Goal: Go to known website: Go to known website

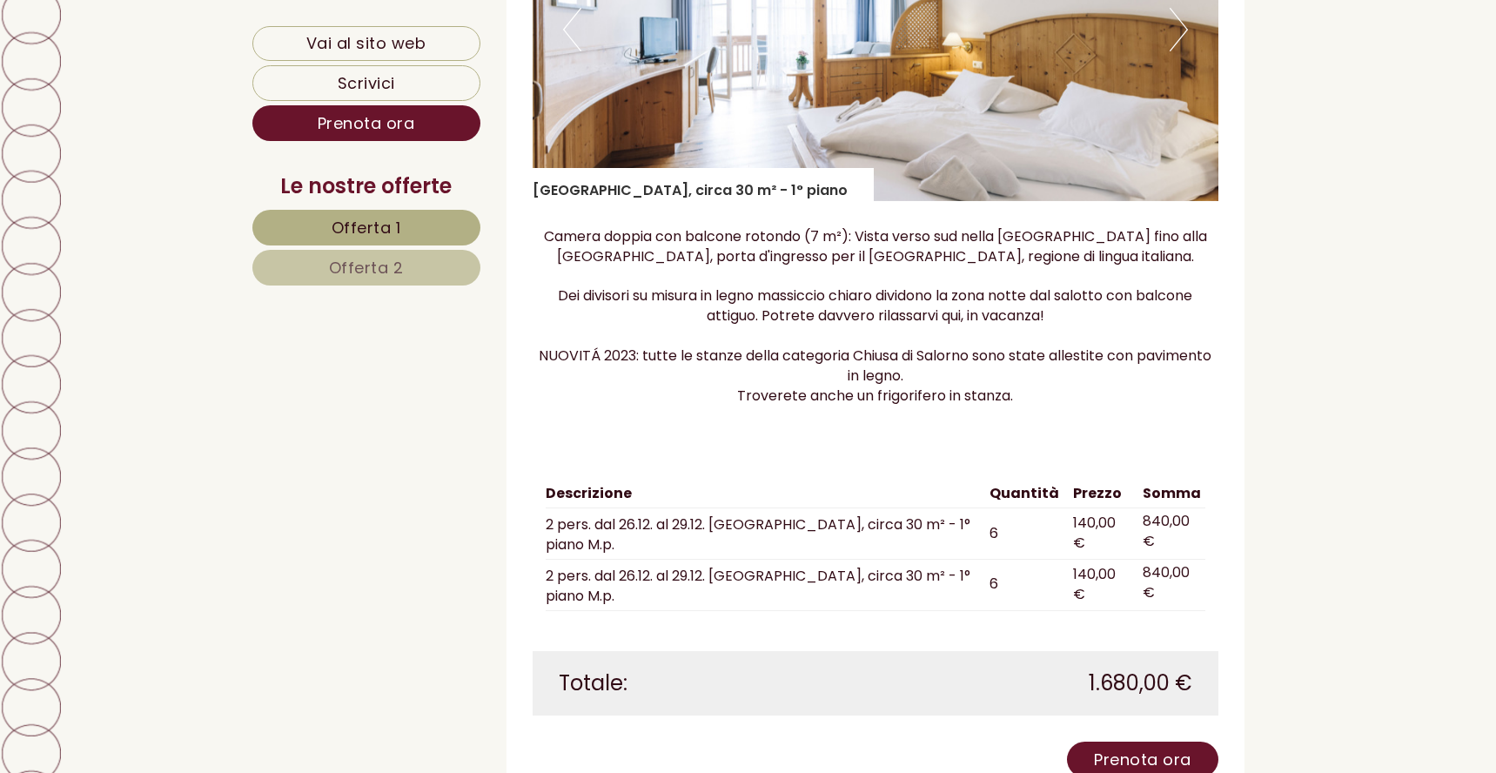
scroll to position [2959, 0]
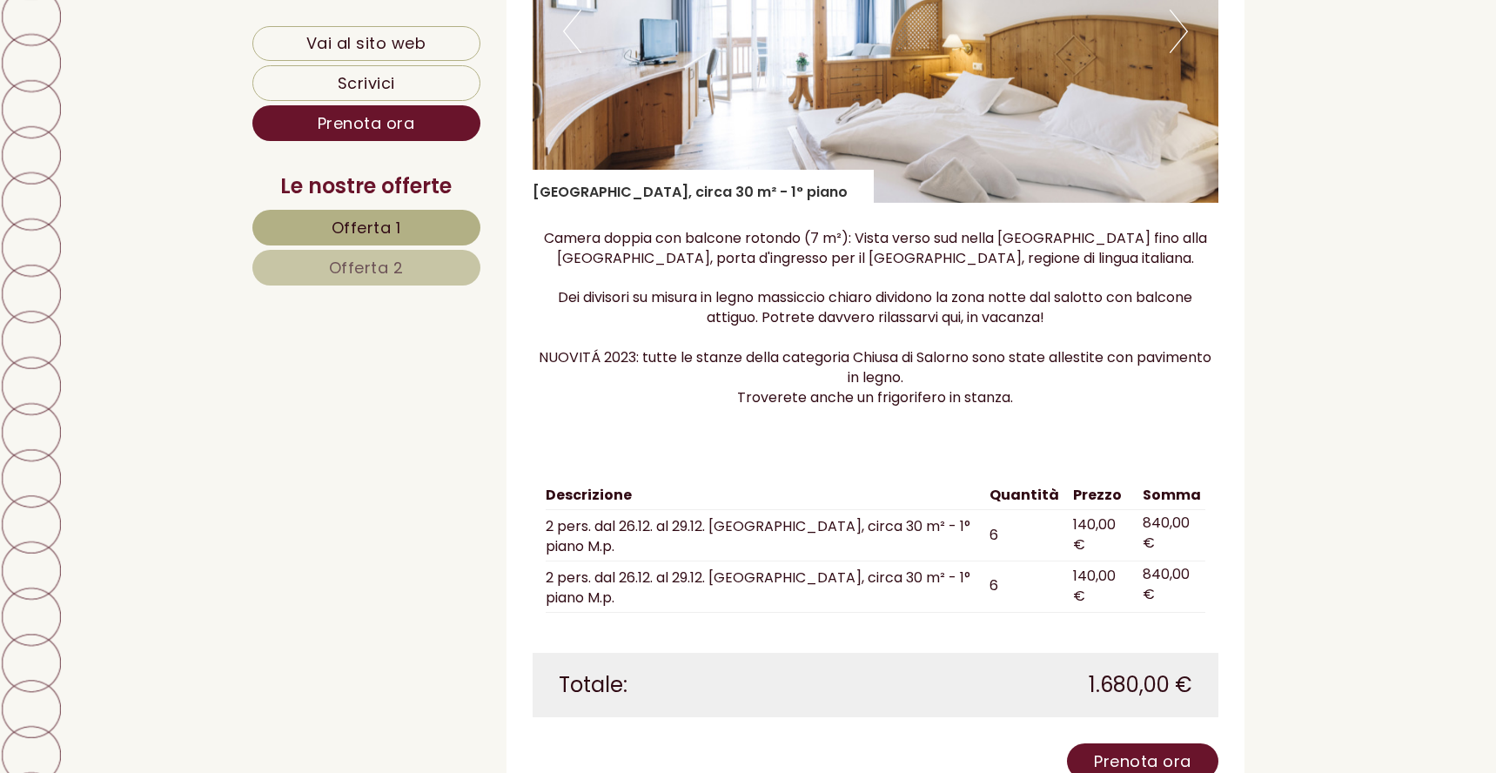
click at [1180, 61] on img at bounding box center [876, 31] width 686 height 343
click at [1178, 44] on button "Next" at bounding box center [1179, 32] width 18 height 44
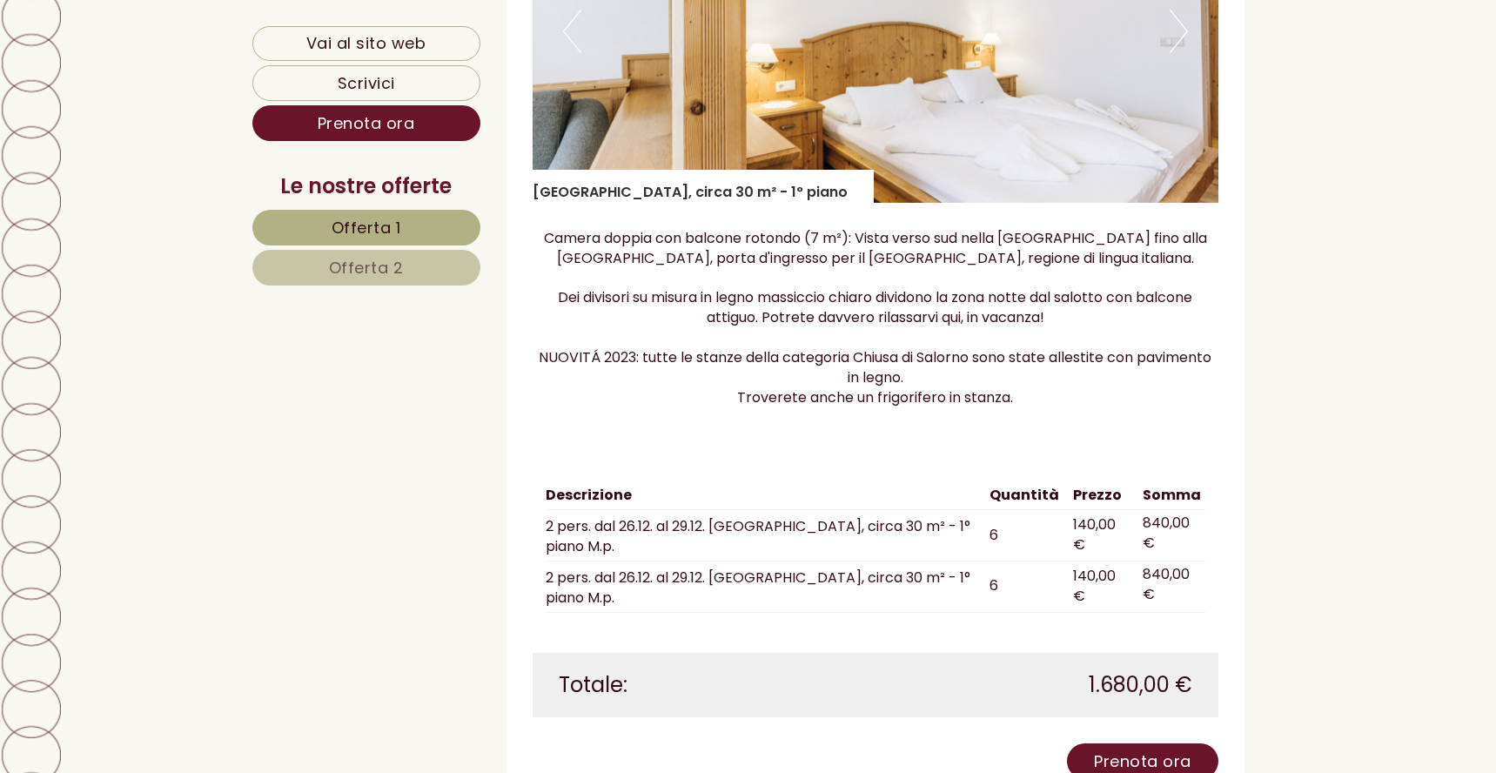
click at [1178, 44] on button "Next" at bounding box center [1179, 32] width 18 height 44
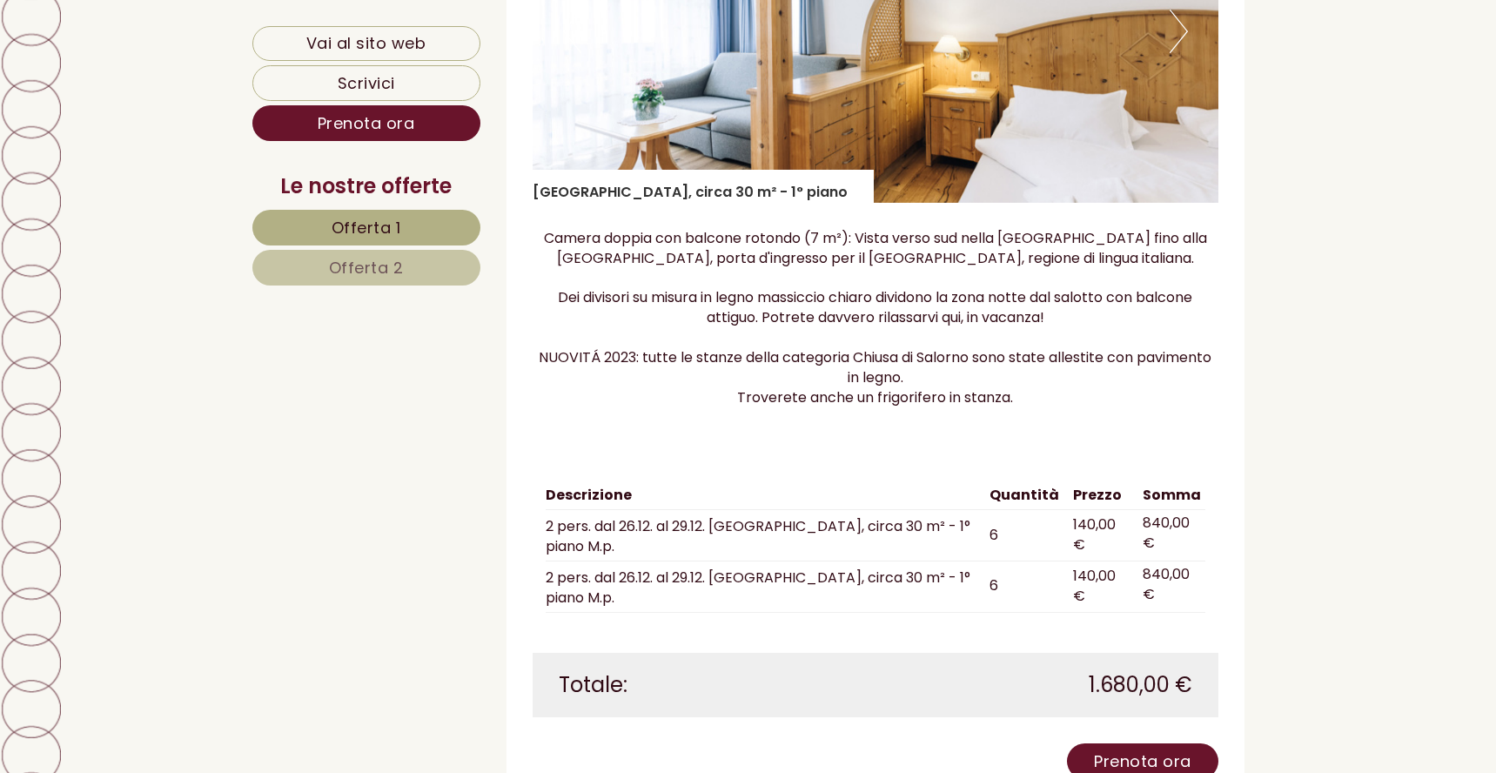
click at [1178, 44] on button "Next" at bounding box center [1179, 32] width 18 height 44
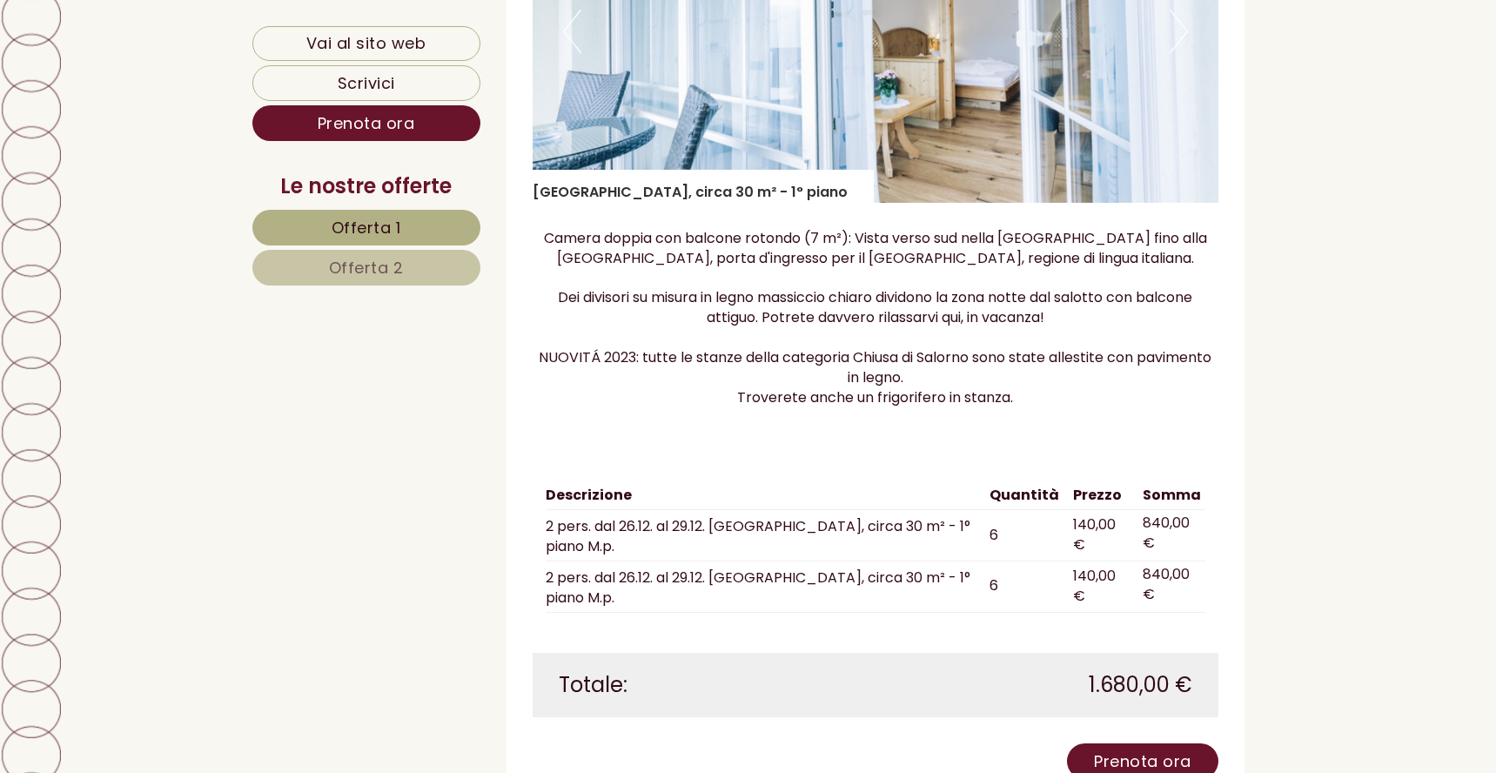
click at [1178, 44] on button "Next" at bounding box center [1179, 32] width 18 height 44
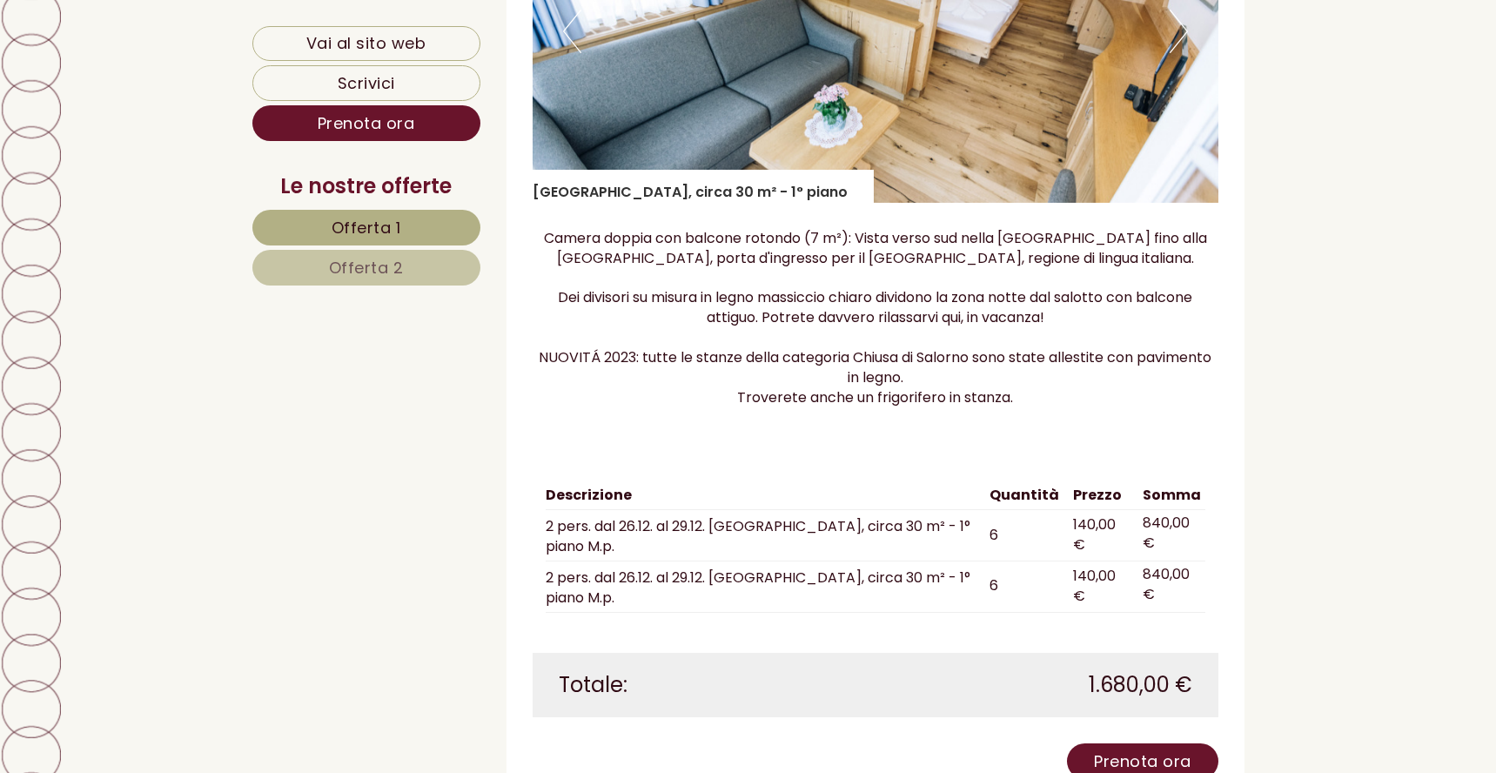
click at [1178, 44] on button "Next" at bounding box center [1179, 32] width 18 height 44
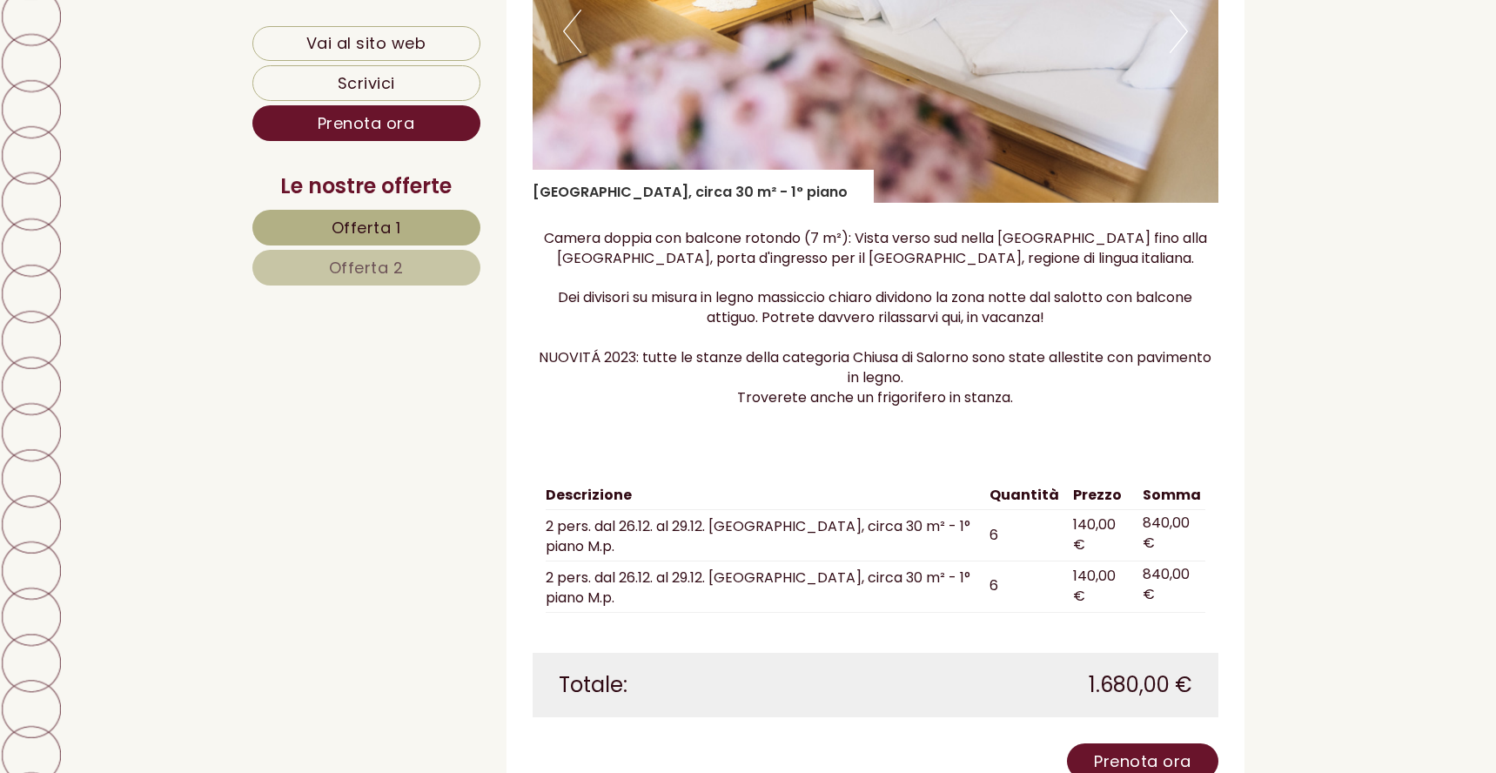
click at [1178, 44] on button "Next" at bounding box center [1179, 32] width 18 height 44
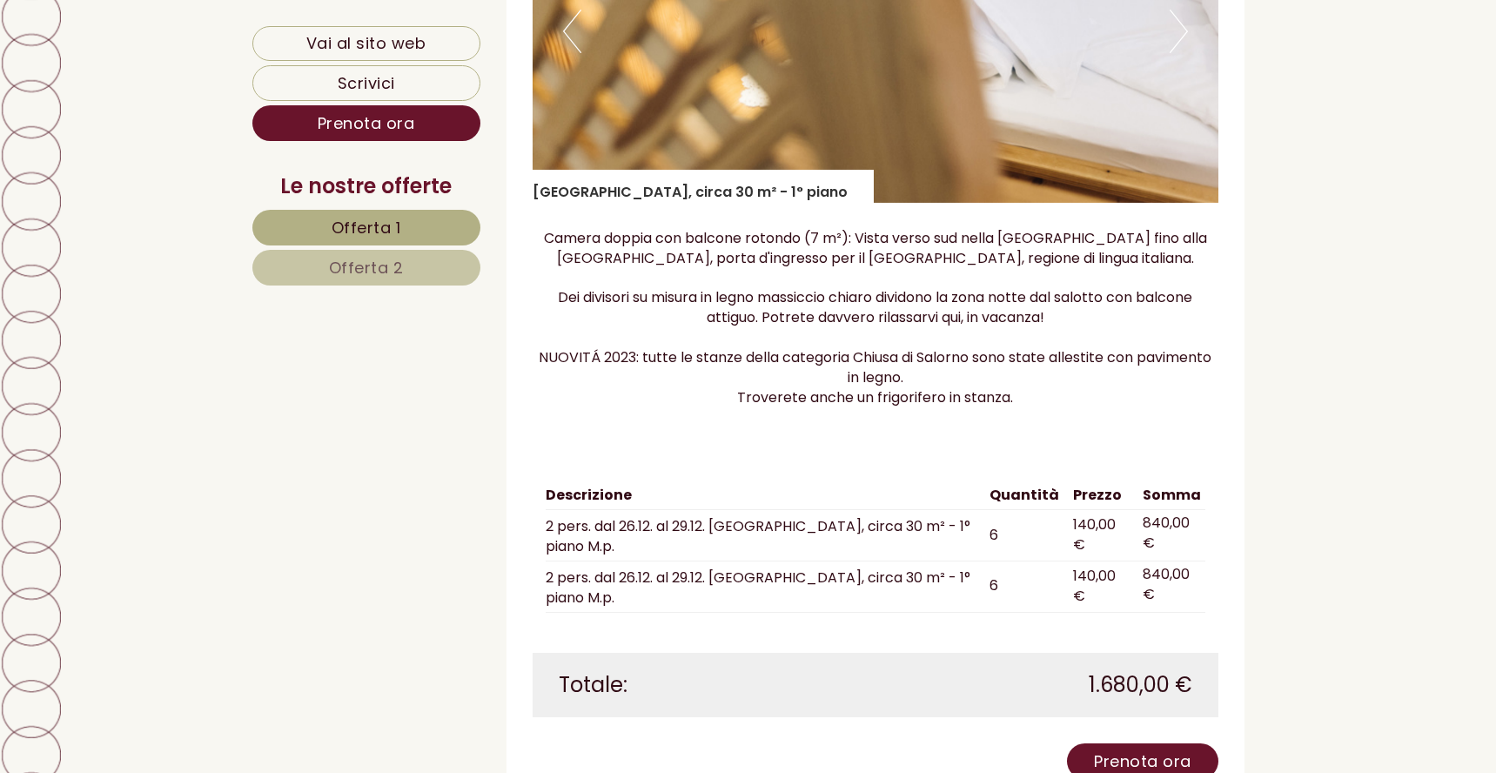
click at [1184, 34] on button "Next" at bounding box center [1179, 32] width 18 height 44
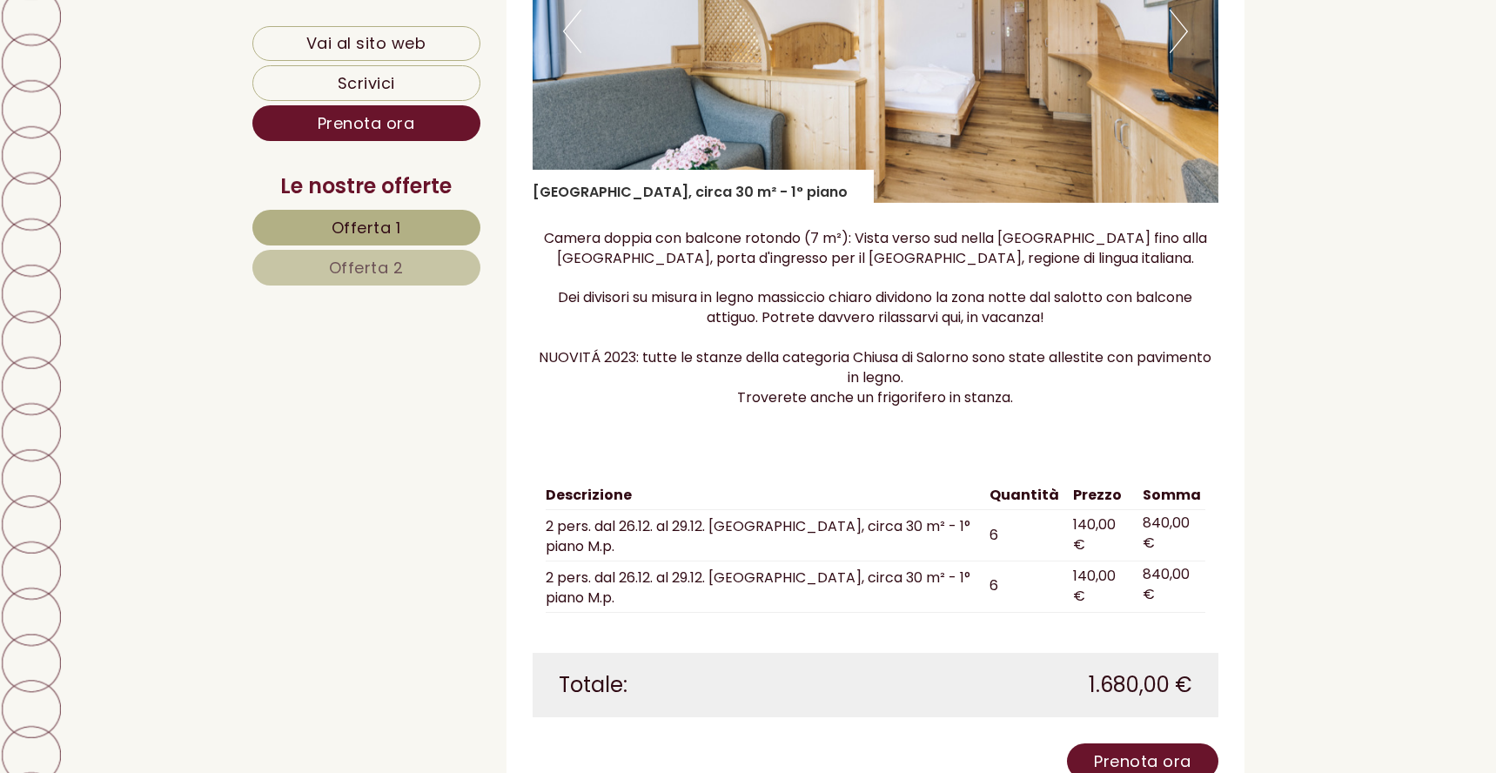
click at [1183, 32] on button "Next" at bounding box center [1179, 32] width 18 height 44
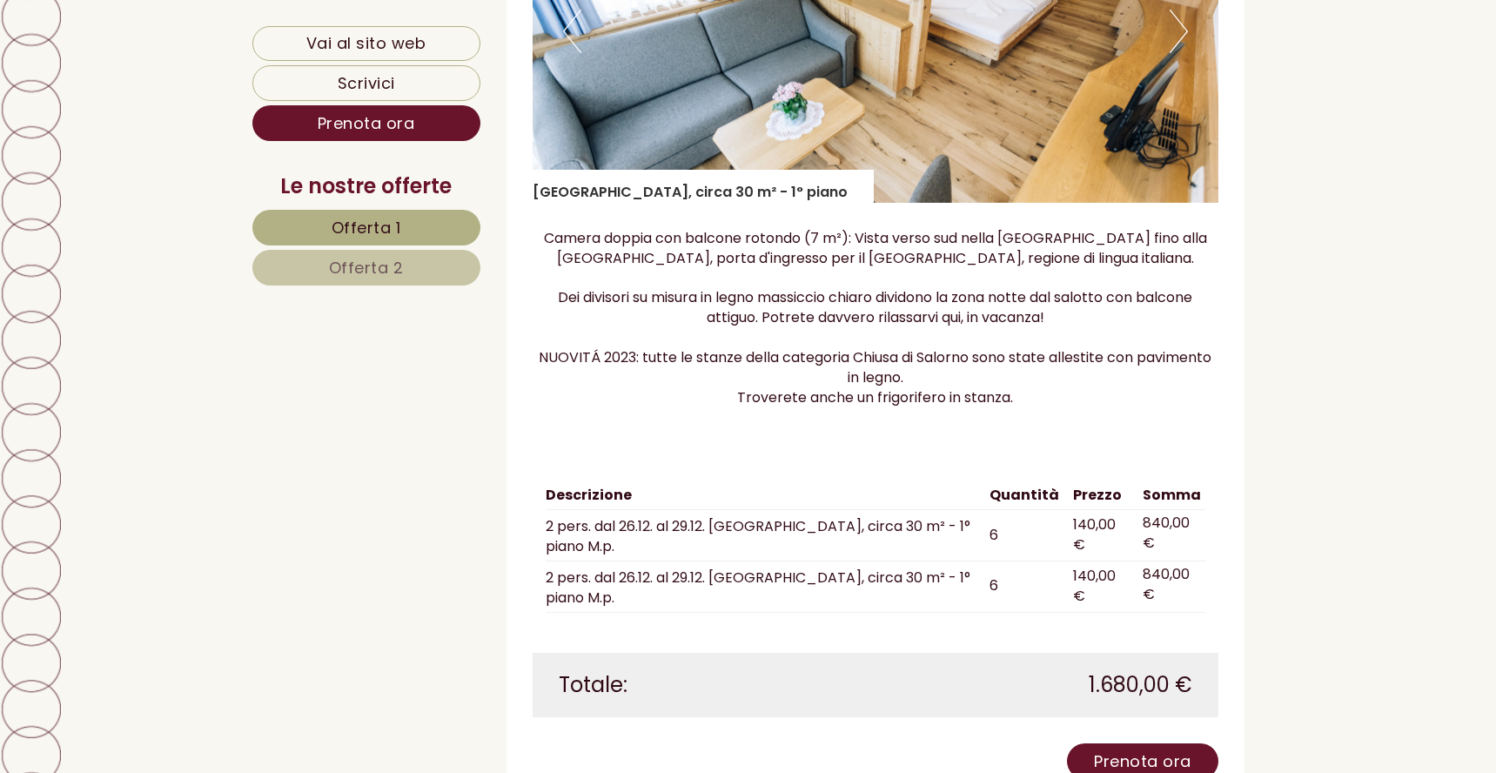
click at [1183, 32] on button "Next" at bounding box center [1179, 32] width 18 height 44
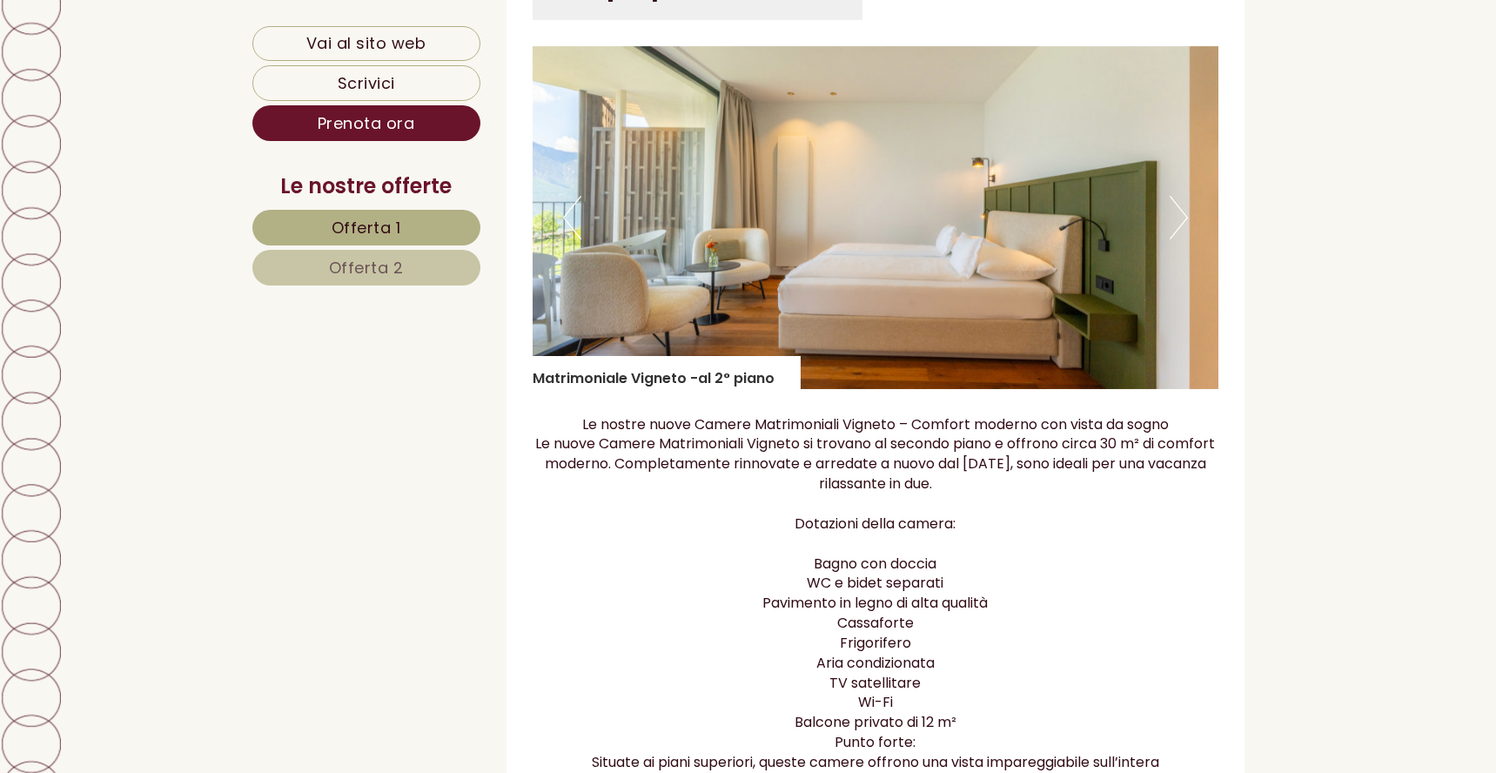
scroll to position [1305, 0]
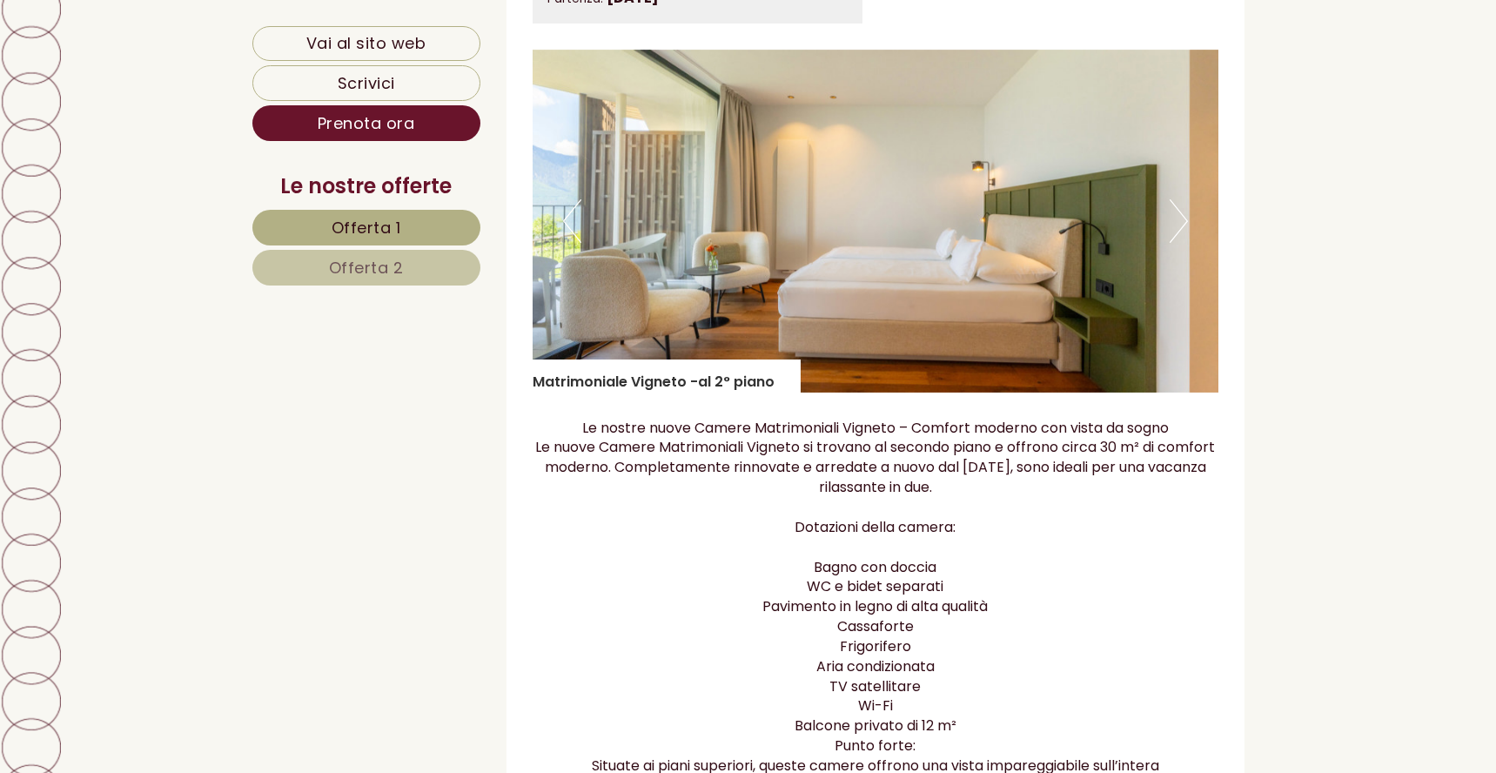
click at [1183, 228] on button "Next" at bounding box center [1179, 221] width 18 height 44
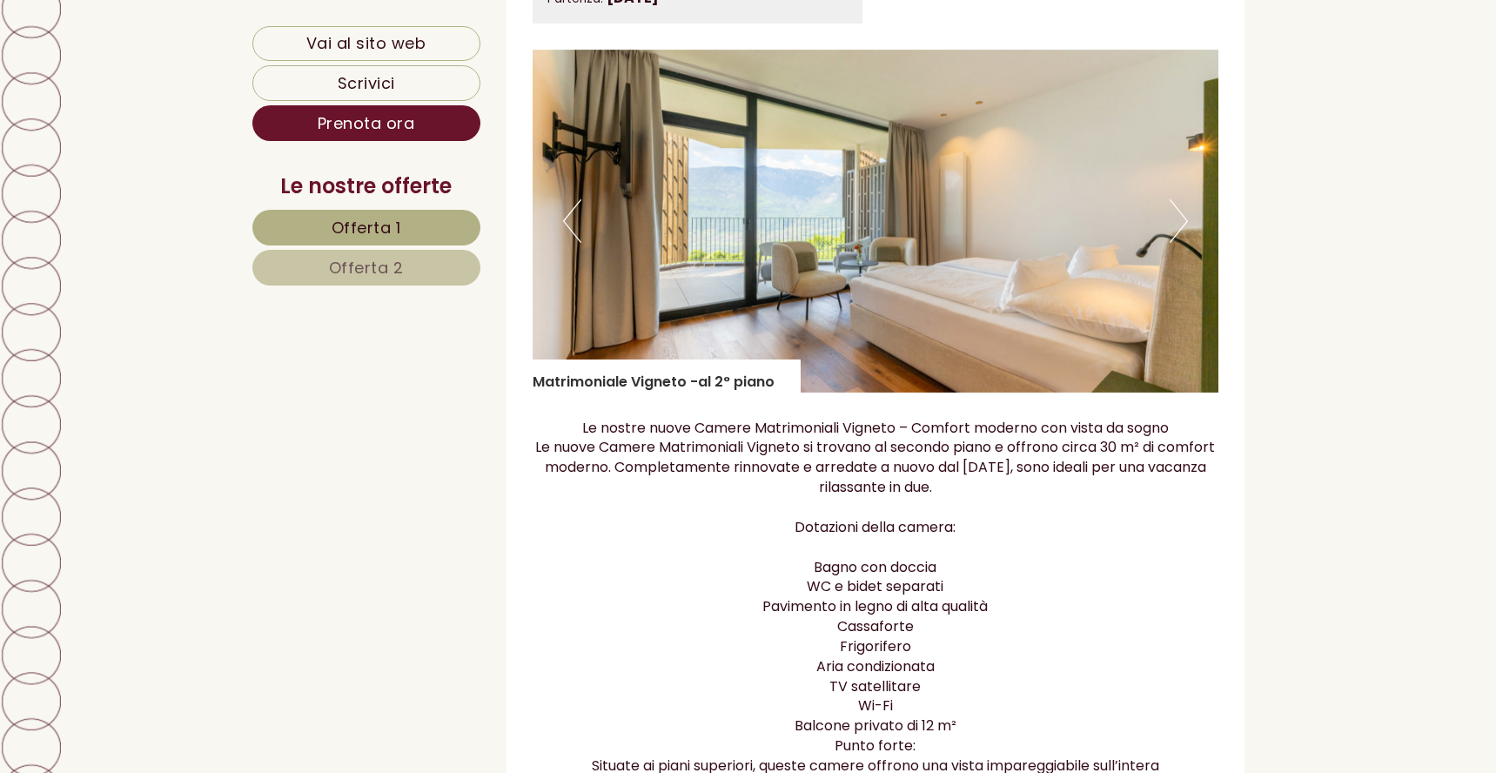
click at [1183, 229] on button "Next" at bounding box center [1179, 221] width 18 height 44
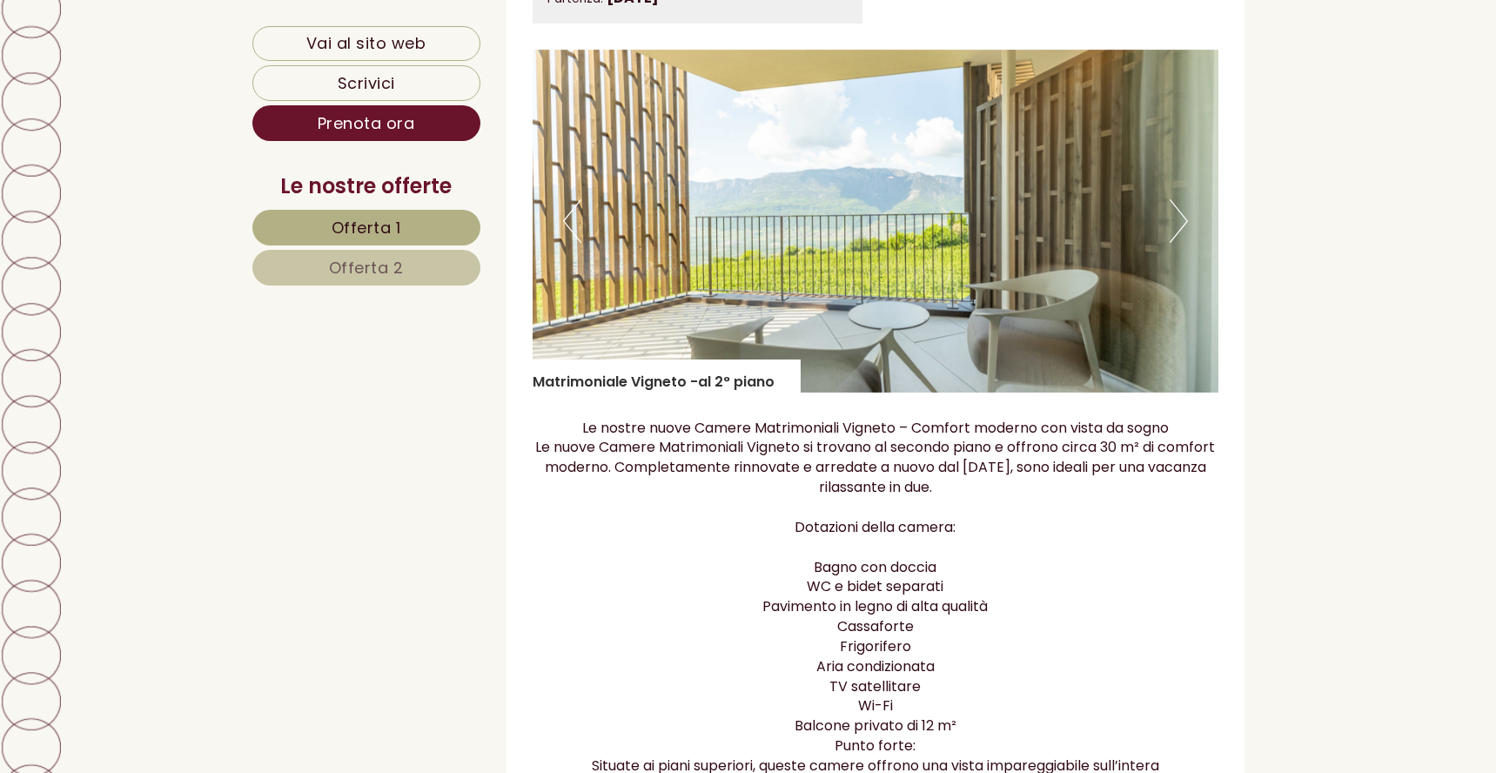
click at [1183, 229] on button "Next" at bounding box center [1179, 221] width 18 height 44
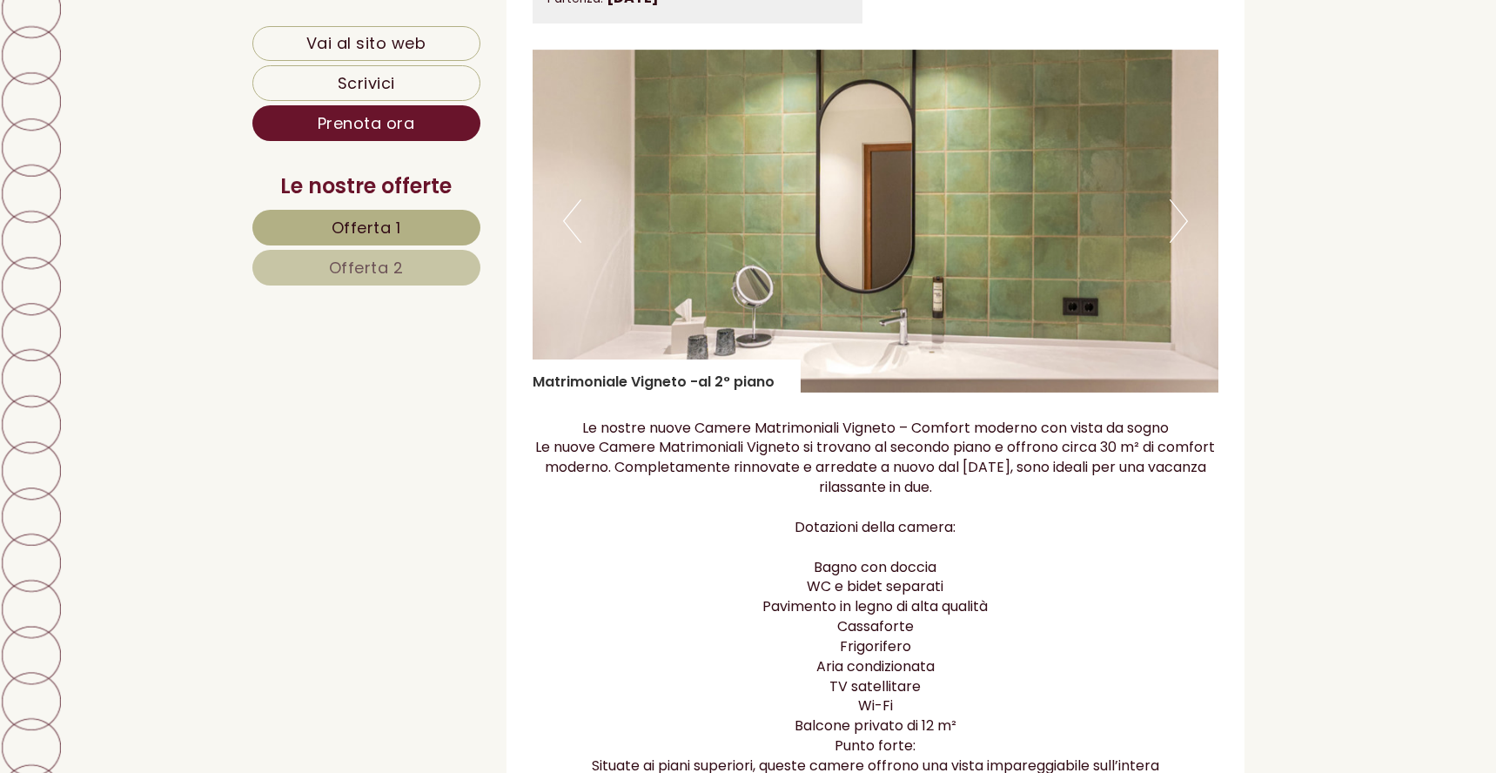
click at [1174, 226] on button "Next" at bounding box center [1179, 221] width 18 height 44
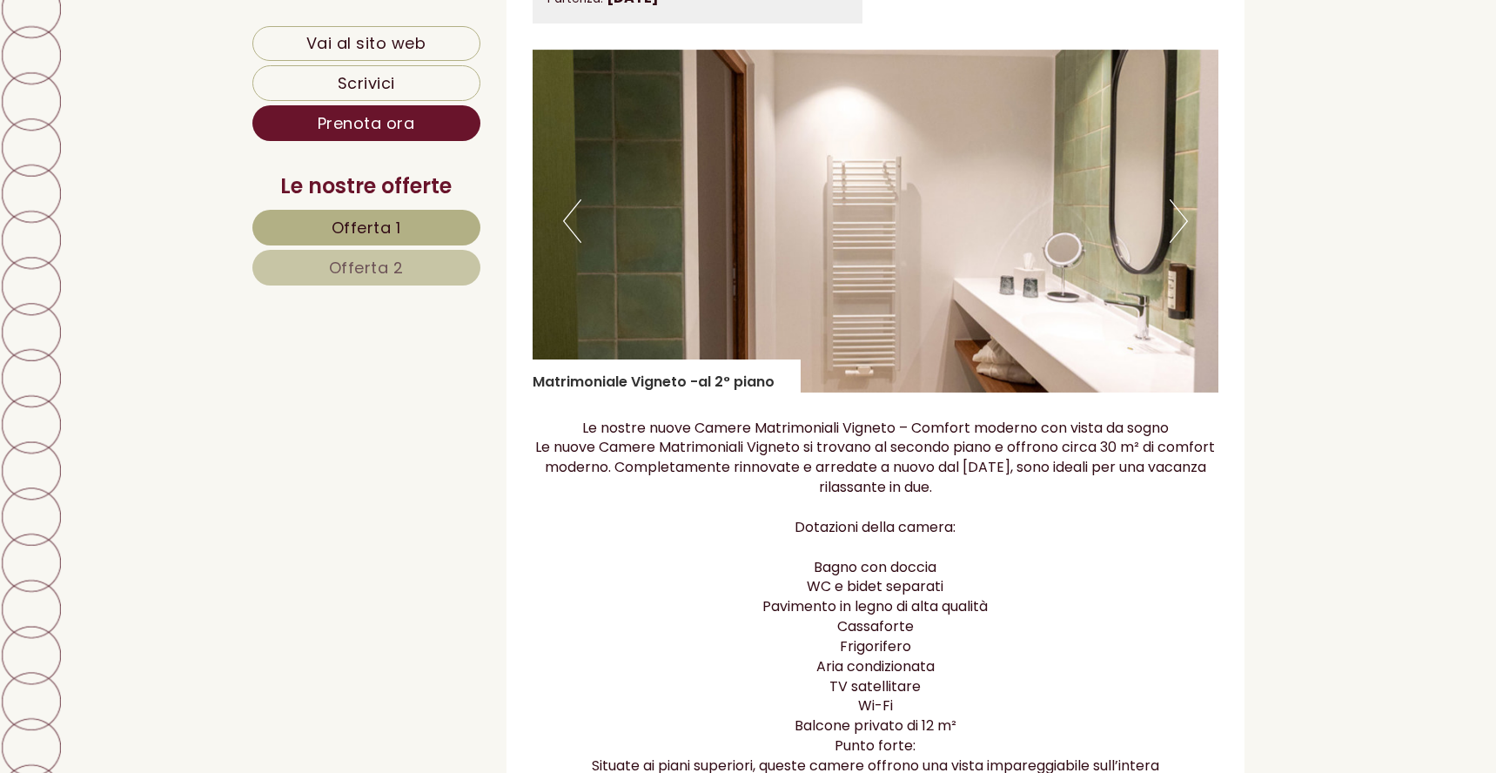
click at [1174, 226] on button "Next" at bounding box center [1179, 221] width 18 height 44
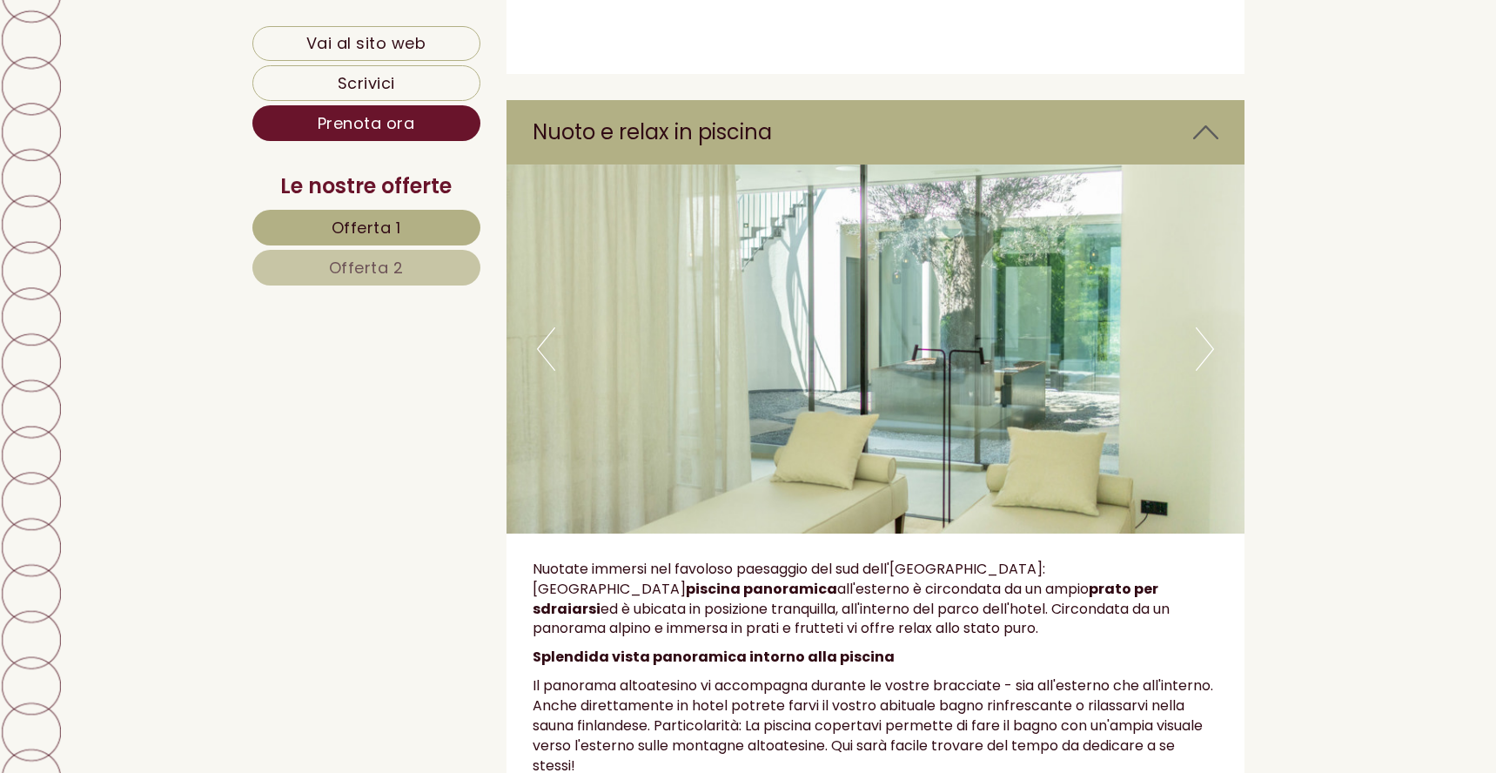
scroll to position [5744, 0]
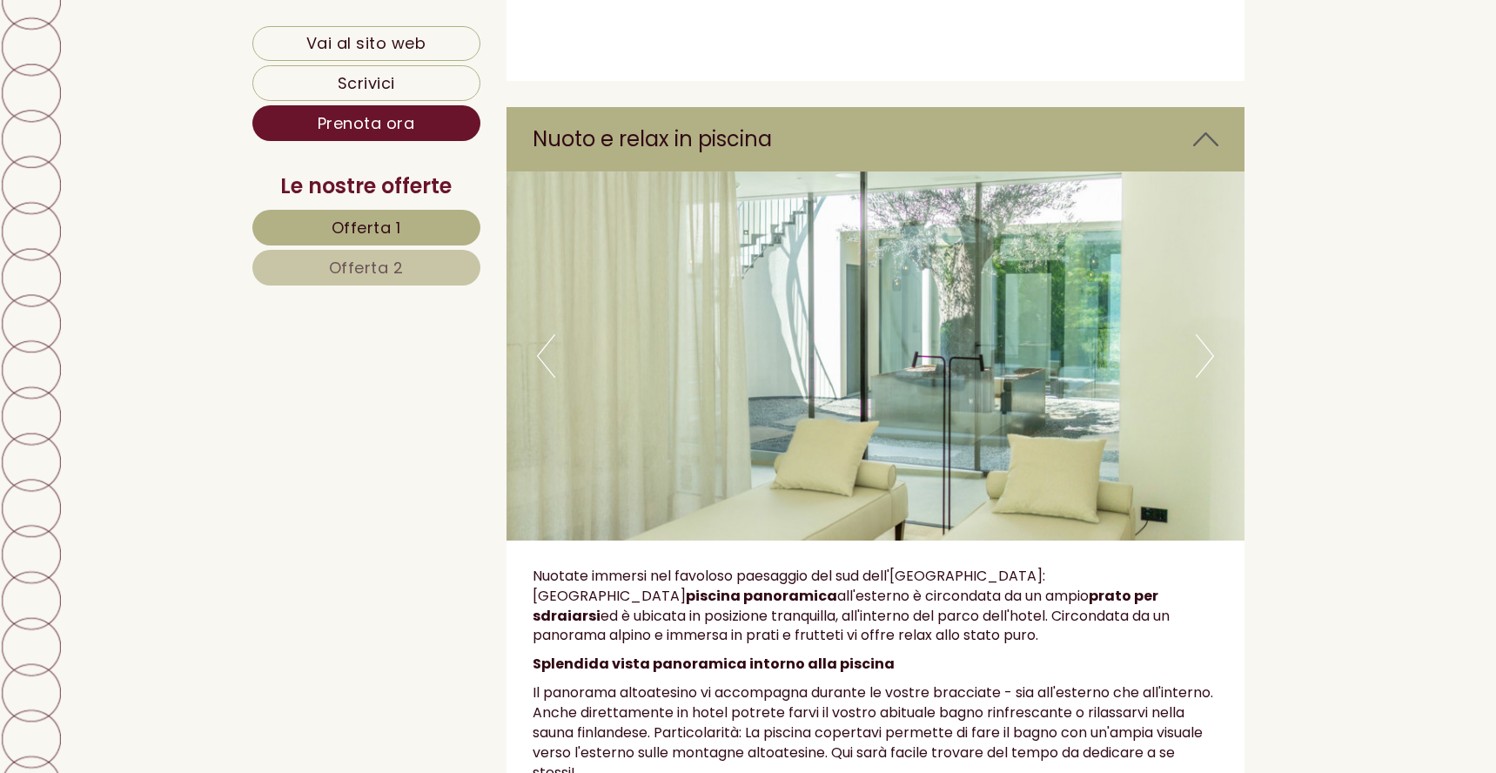
click at [1204, 334] on button "Next" at bounding box center [1205, 356] width 18 height 44
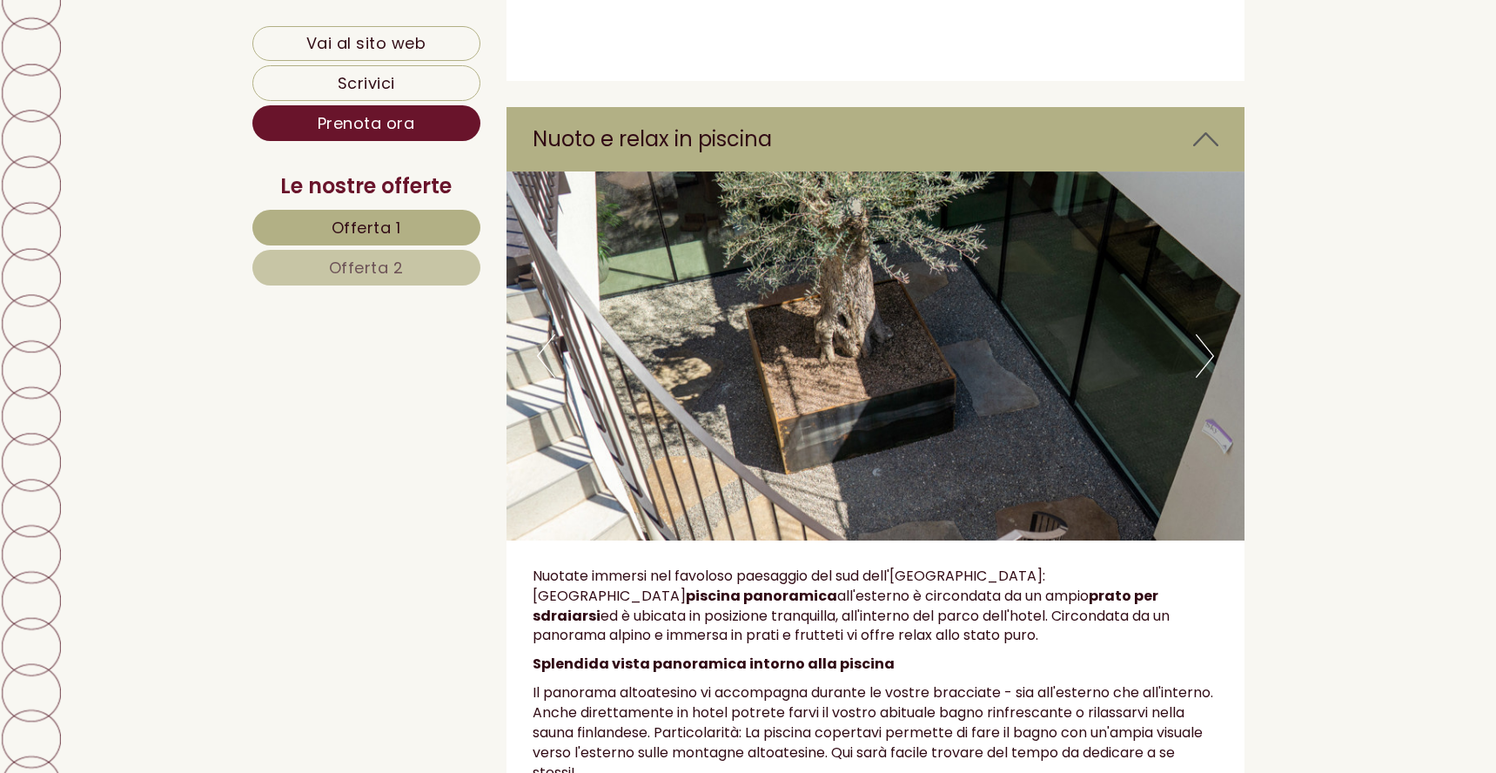
click at [1204, 334] on button "Next" at bounding box center [1205, 356] width 18 height 44
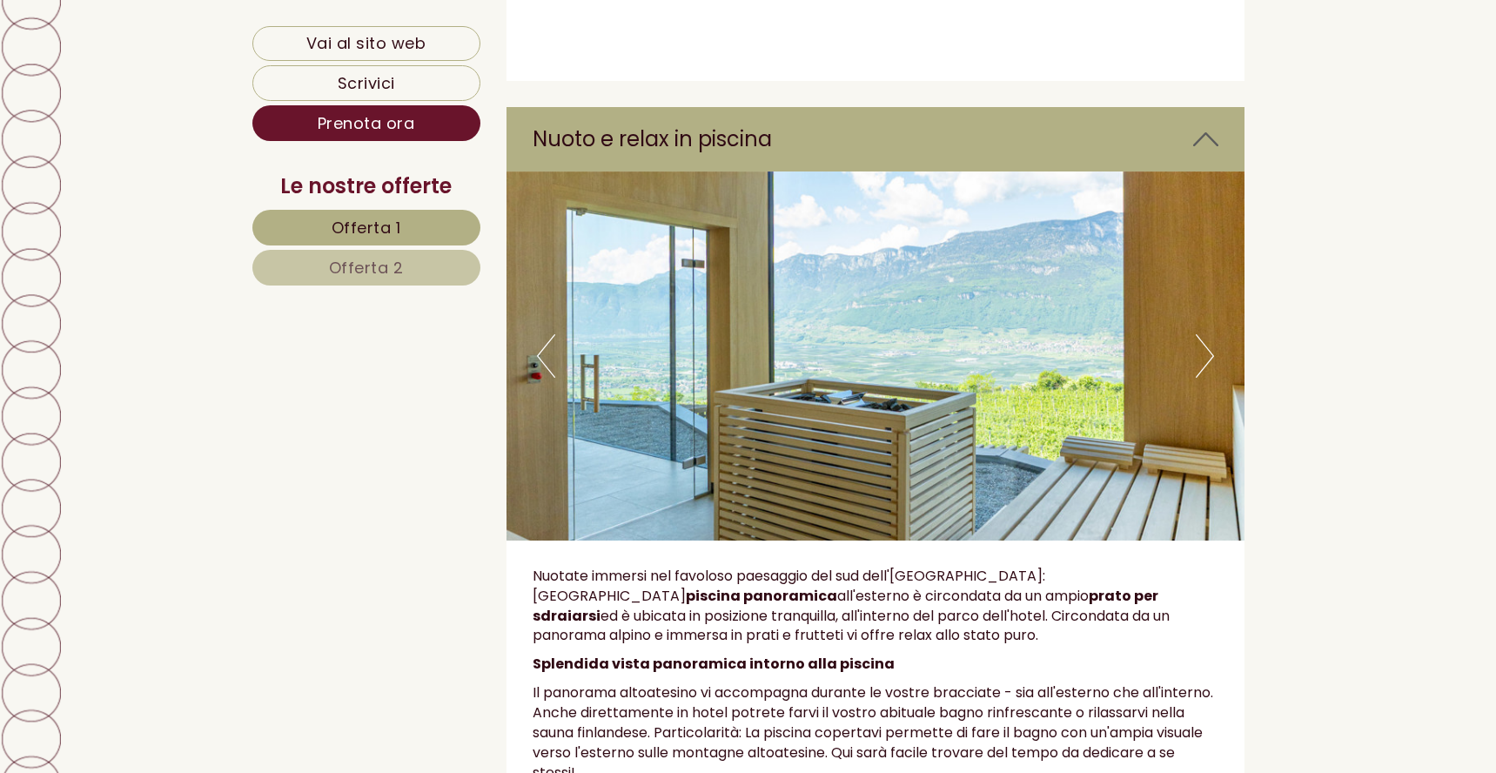
click at [1204, 334] on button "Next" at bounding box center [1205, 356] width 18 height 44
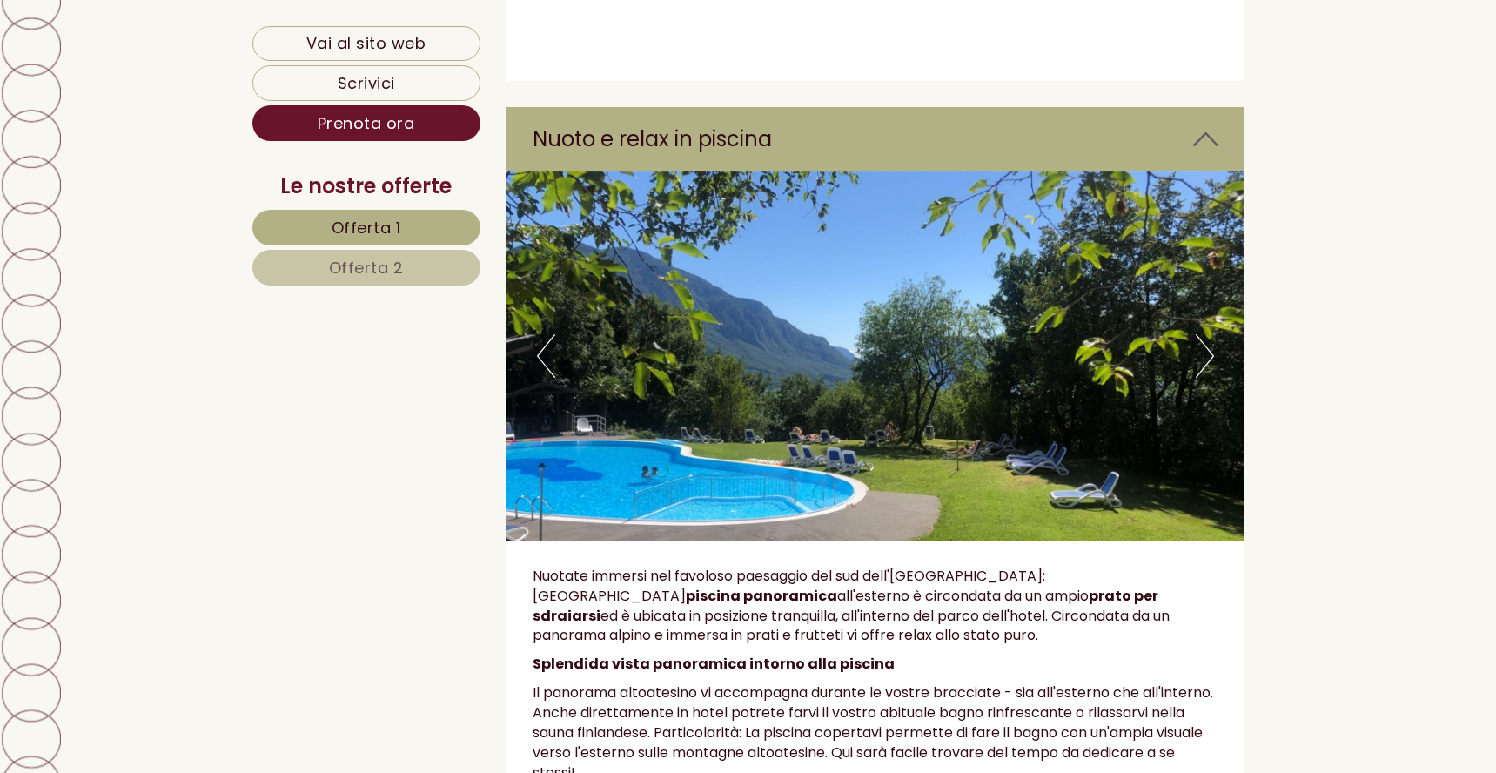
click at [537, 262] on div "Previous Next" at bounding box center [875, 355] width 738 height 369
click at [540, 334] on button "Previous" at bounding box center [546, 356] width 18 height 44
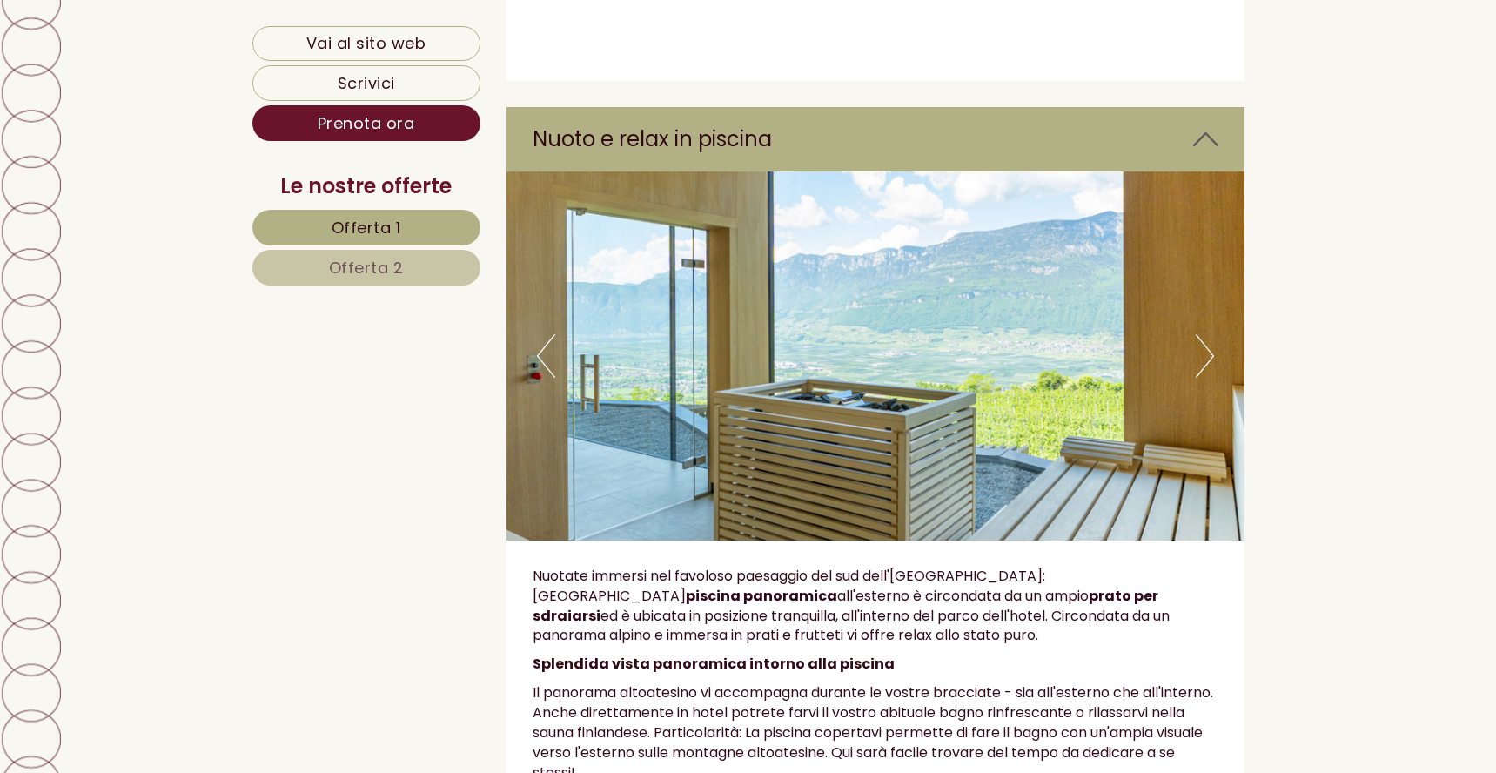
click at [1206, 334] on button "Next" at bounding box center [1205, 356] width 18 height 44
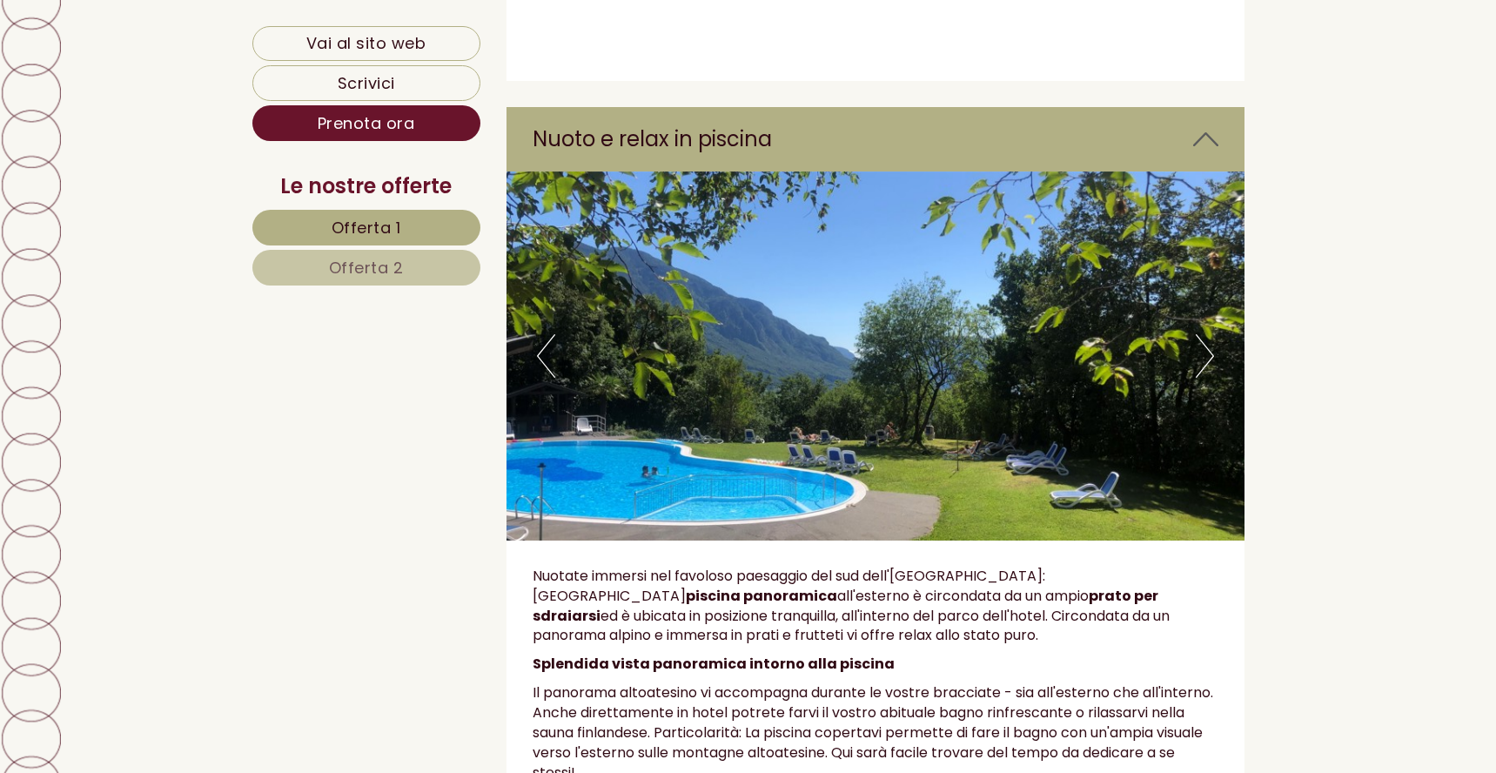
click at [1206, 334] on button "Next" at bounding box center [1205, 356] width 18 height 44
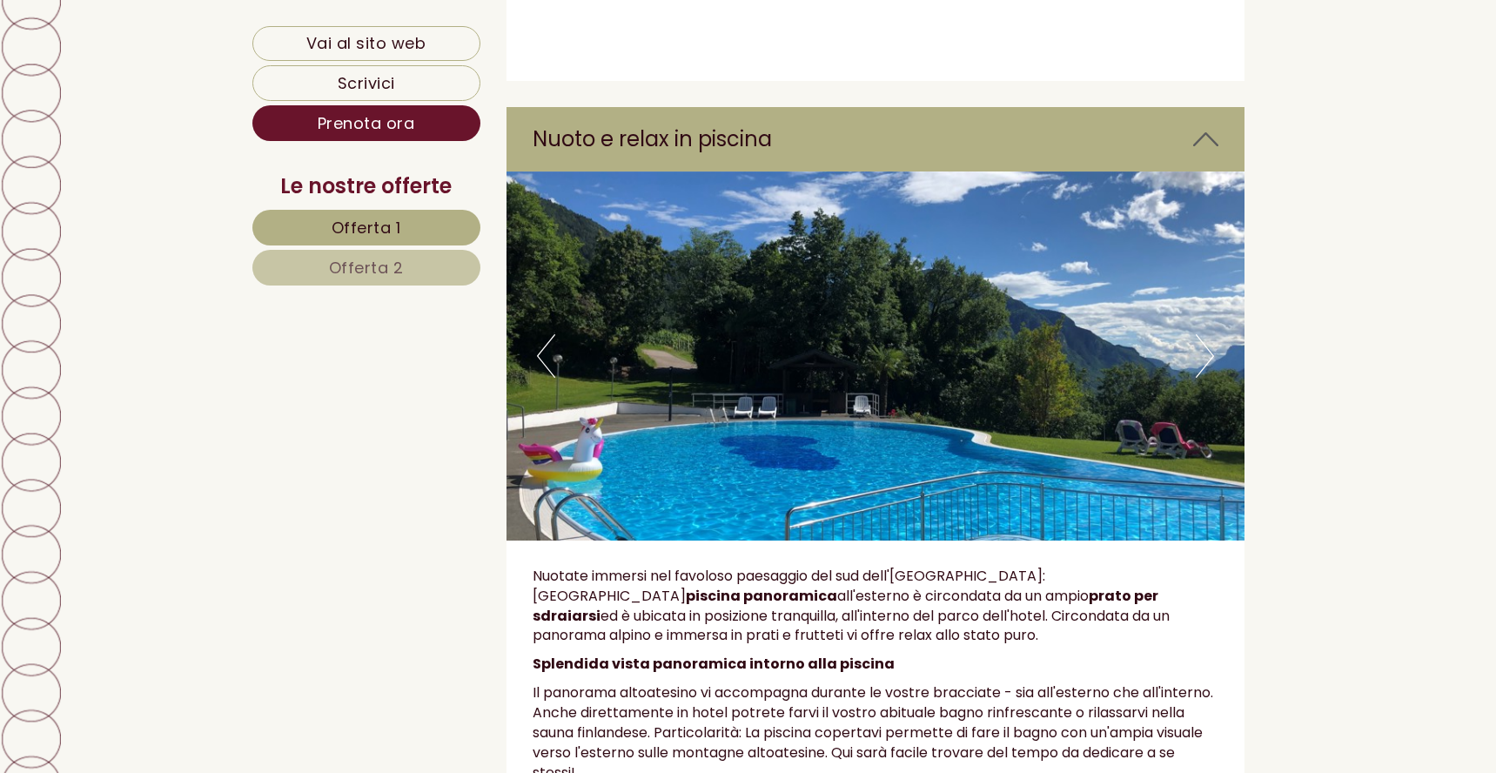
click at [1206, 334] on button "Next" at bounding box center [1205, 356] width 18 height 44
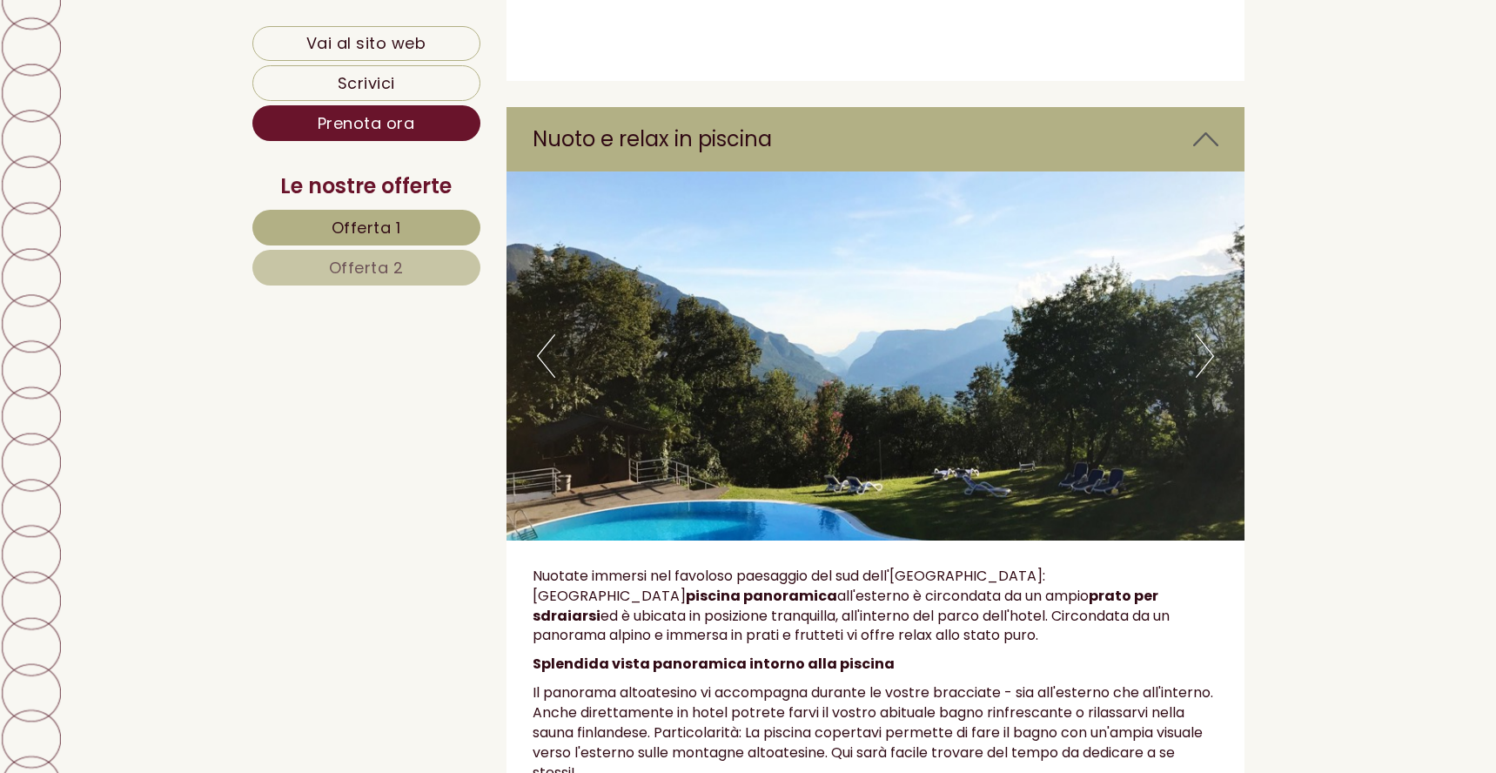
click at [1206, 334] on button "Next" at bounding box center [1205, 356] width 18 height 44
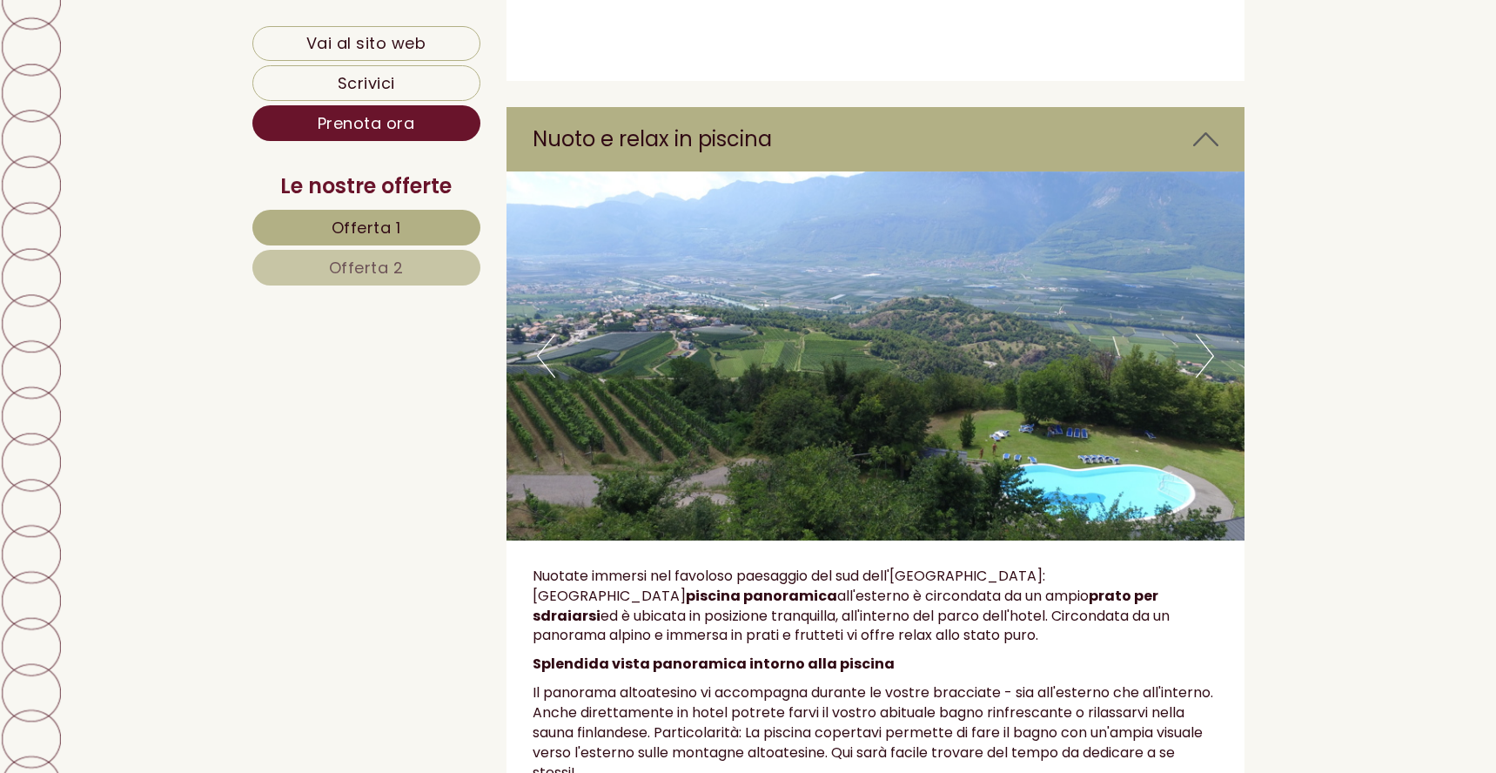
click at [1206, 334] on button "Next" at bounding box center [1205, 356] width 18 height 44
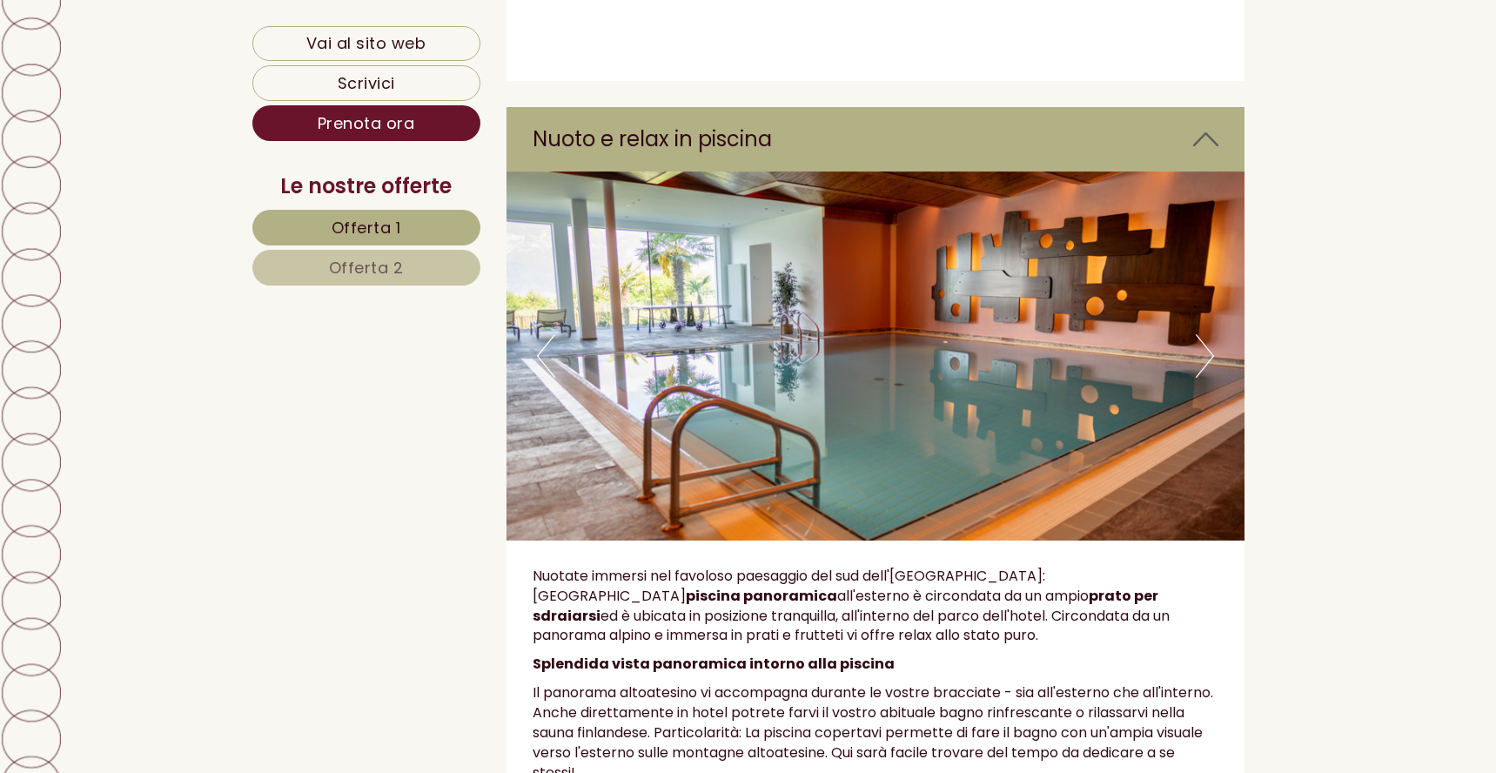
click at [1209, 334] on button "Next" at bounding box center [1205, 356] width 18 height 44
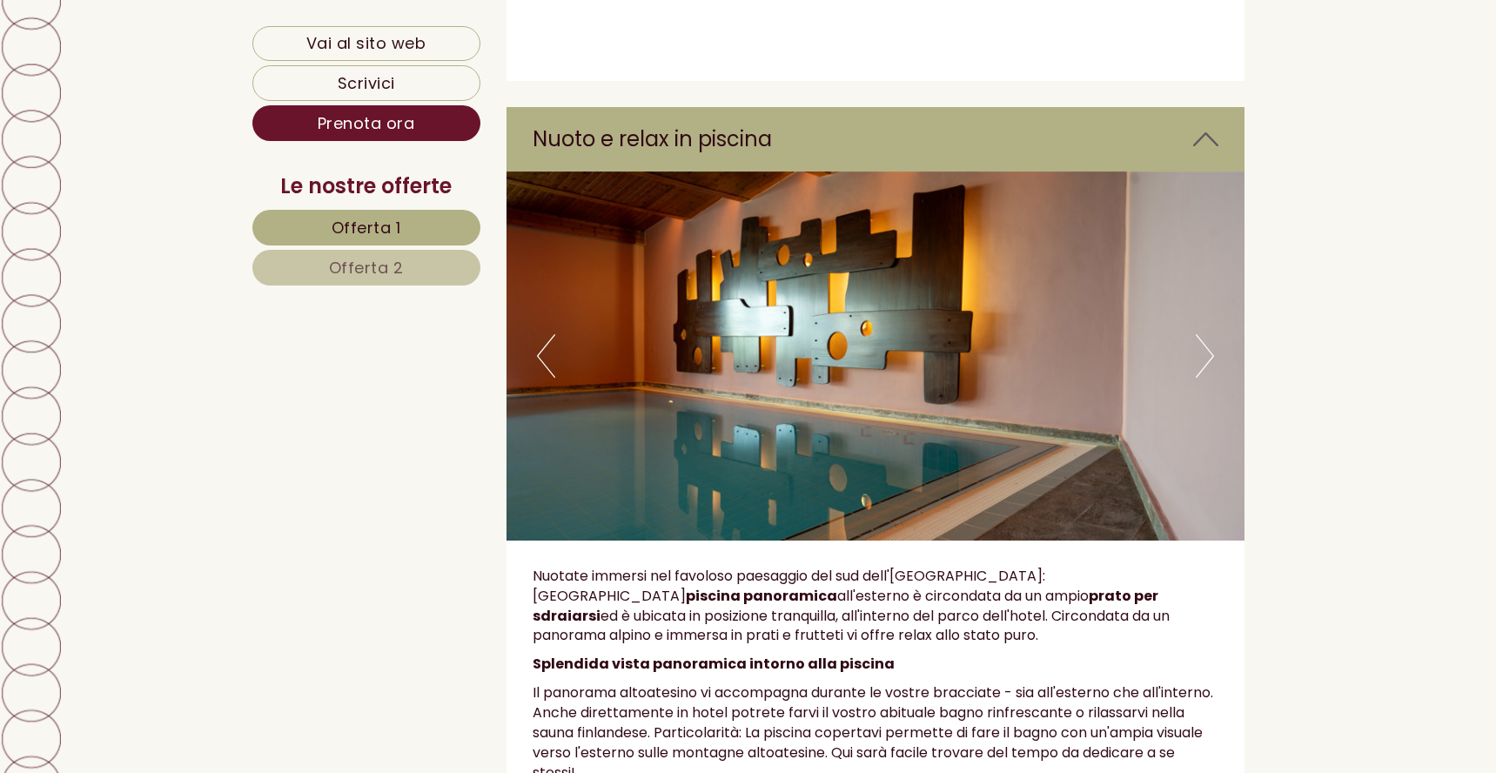
click at [1212, 334] on button "Next" at bounding box center [1205, 356] width 18 height 44
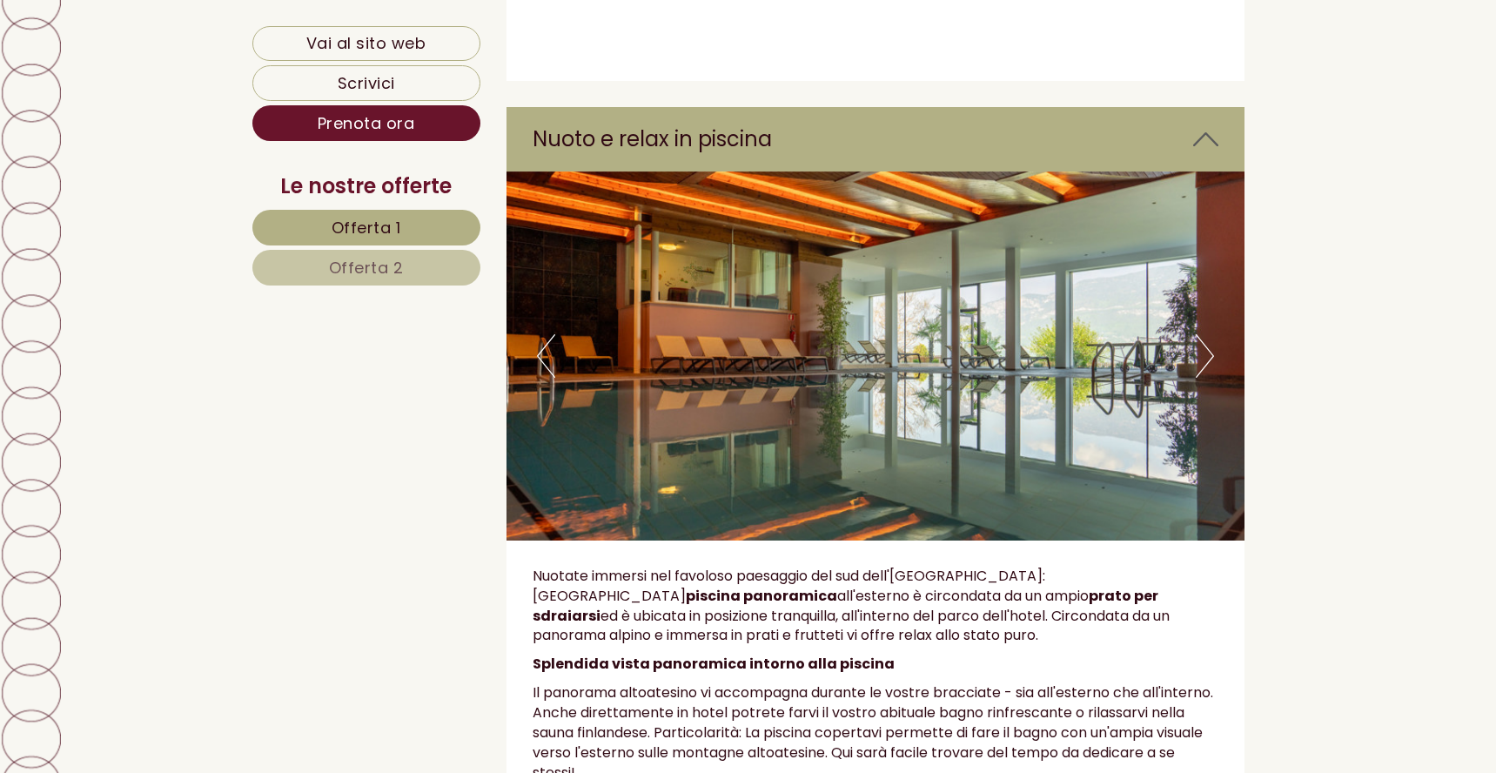
click at [1212, 334] on button "Next" at bounding box center [1205, 356] width 18 height 44
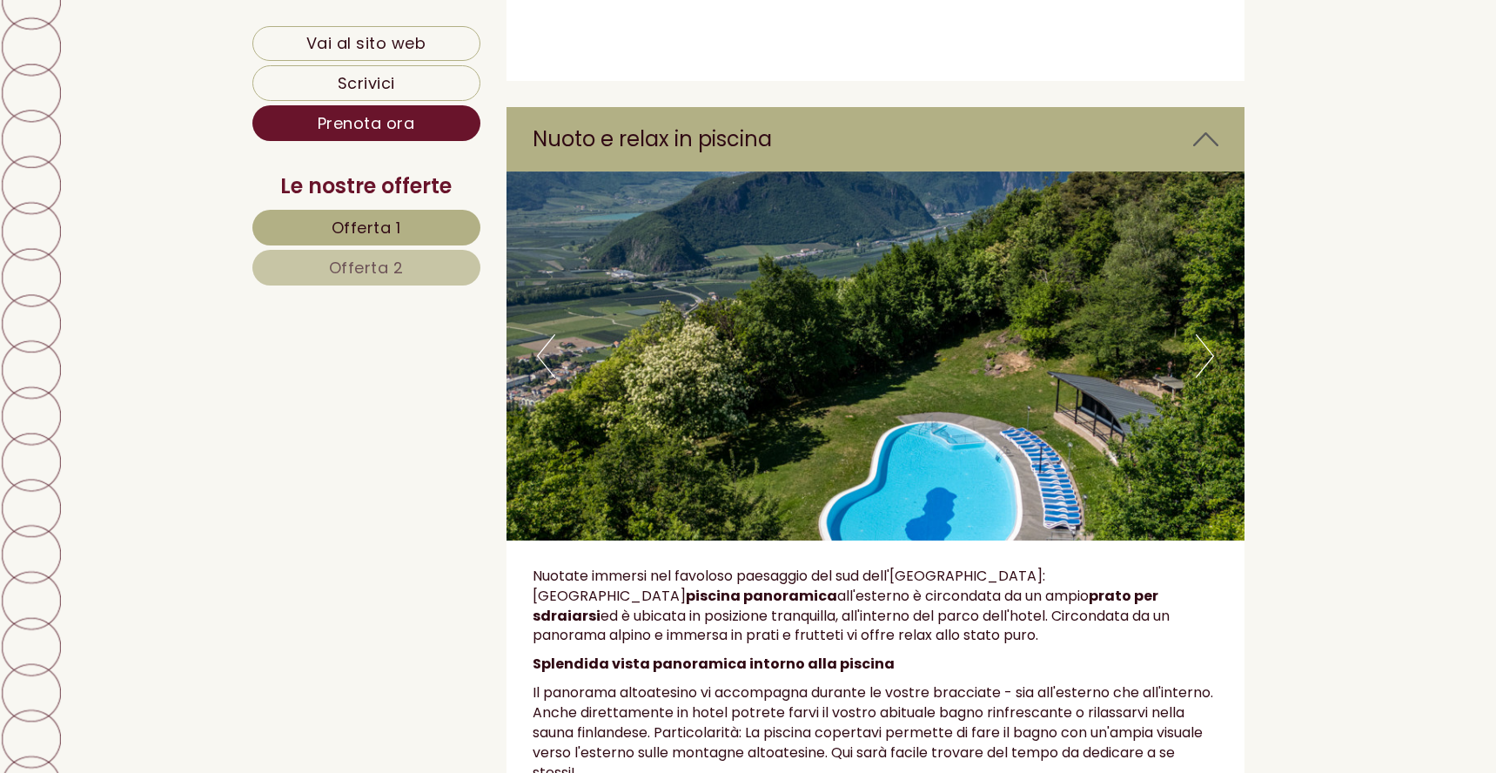
click at [1212, 334] on button "Next" at bounding box center [1205, 356] width 18 height 44
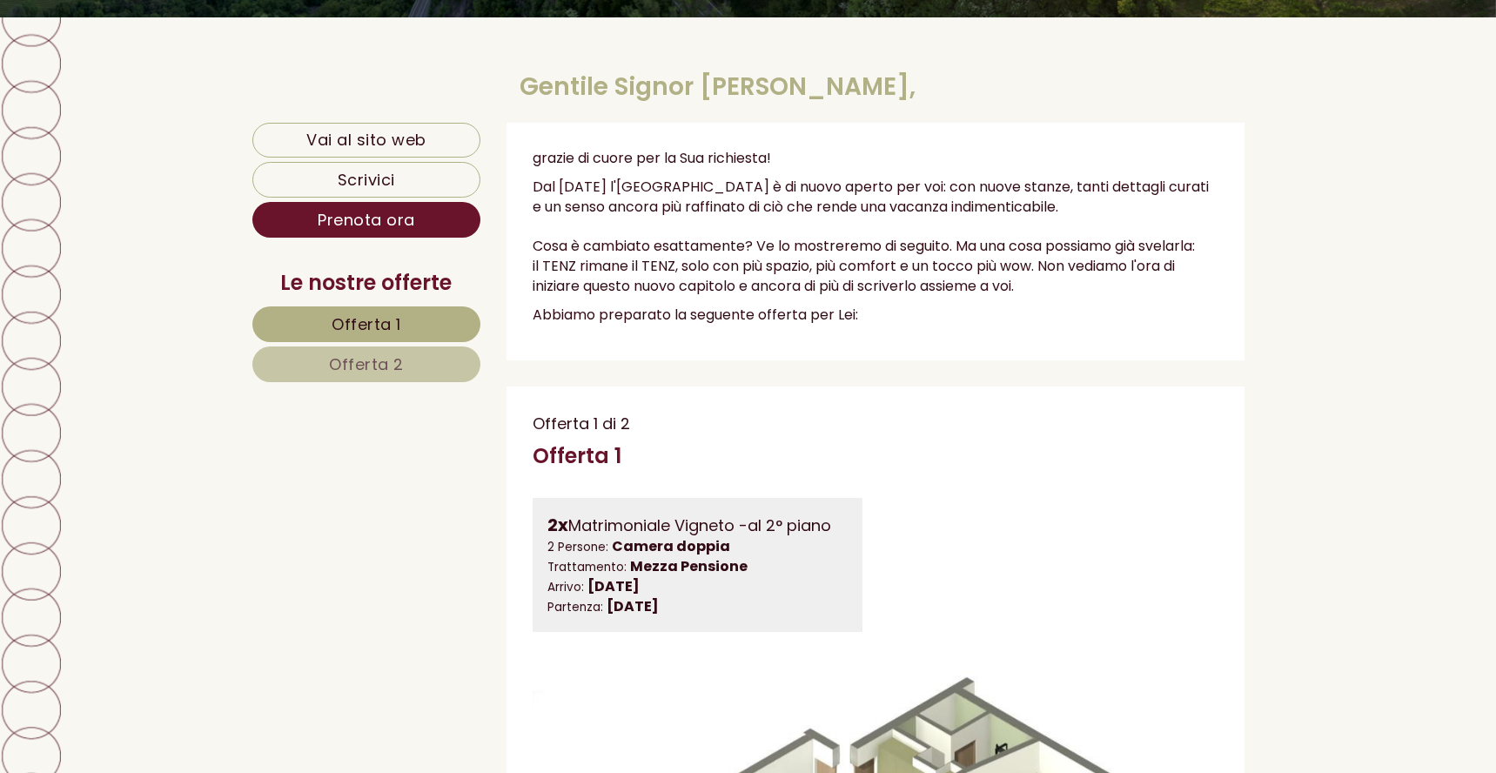
scroll to position [696, 0]
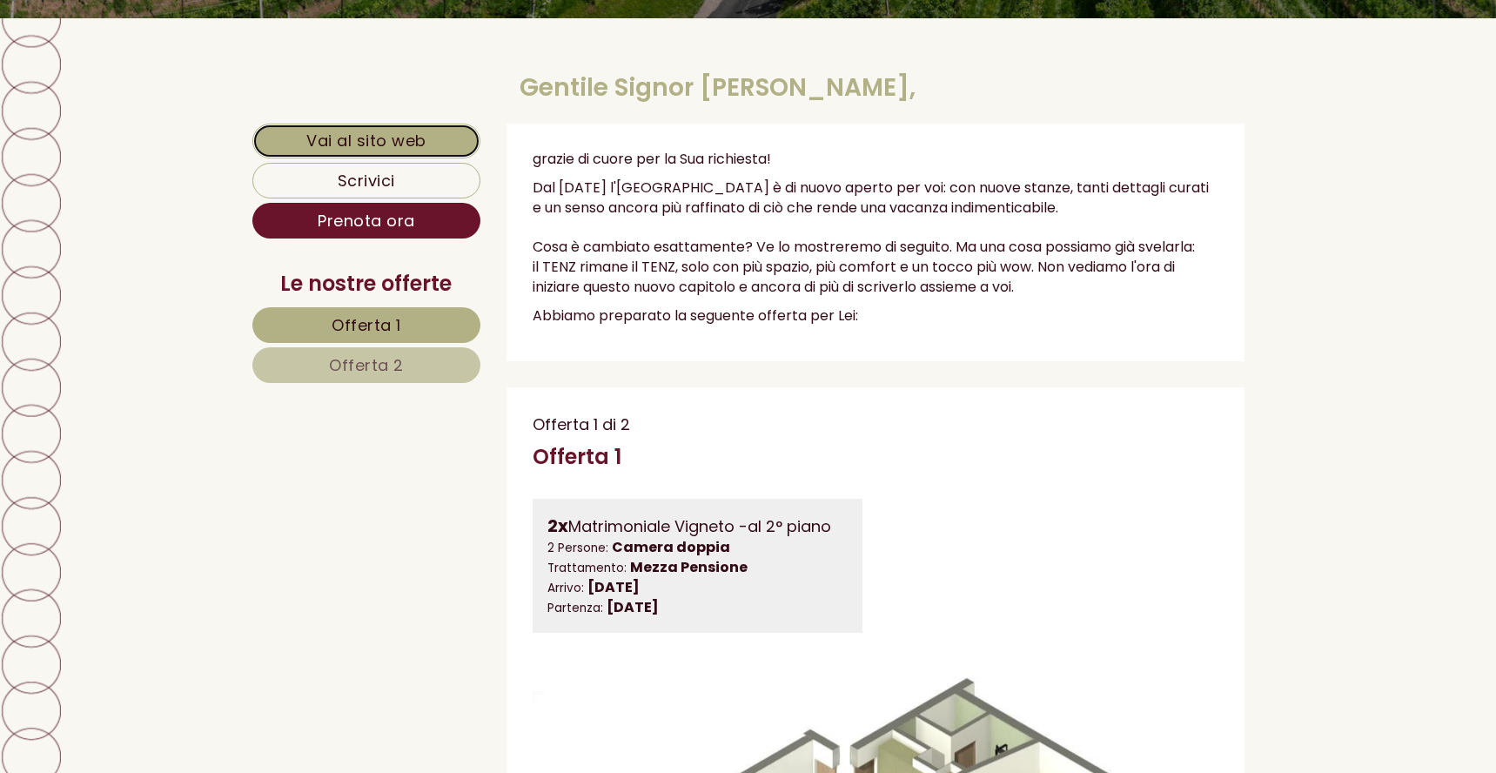
click at [386, 140] on link "Vai al sito web" at bounding box center [366, 141] width 229 height 35
